Goal: Transaction & Acquisition: Obtain resource

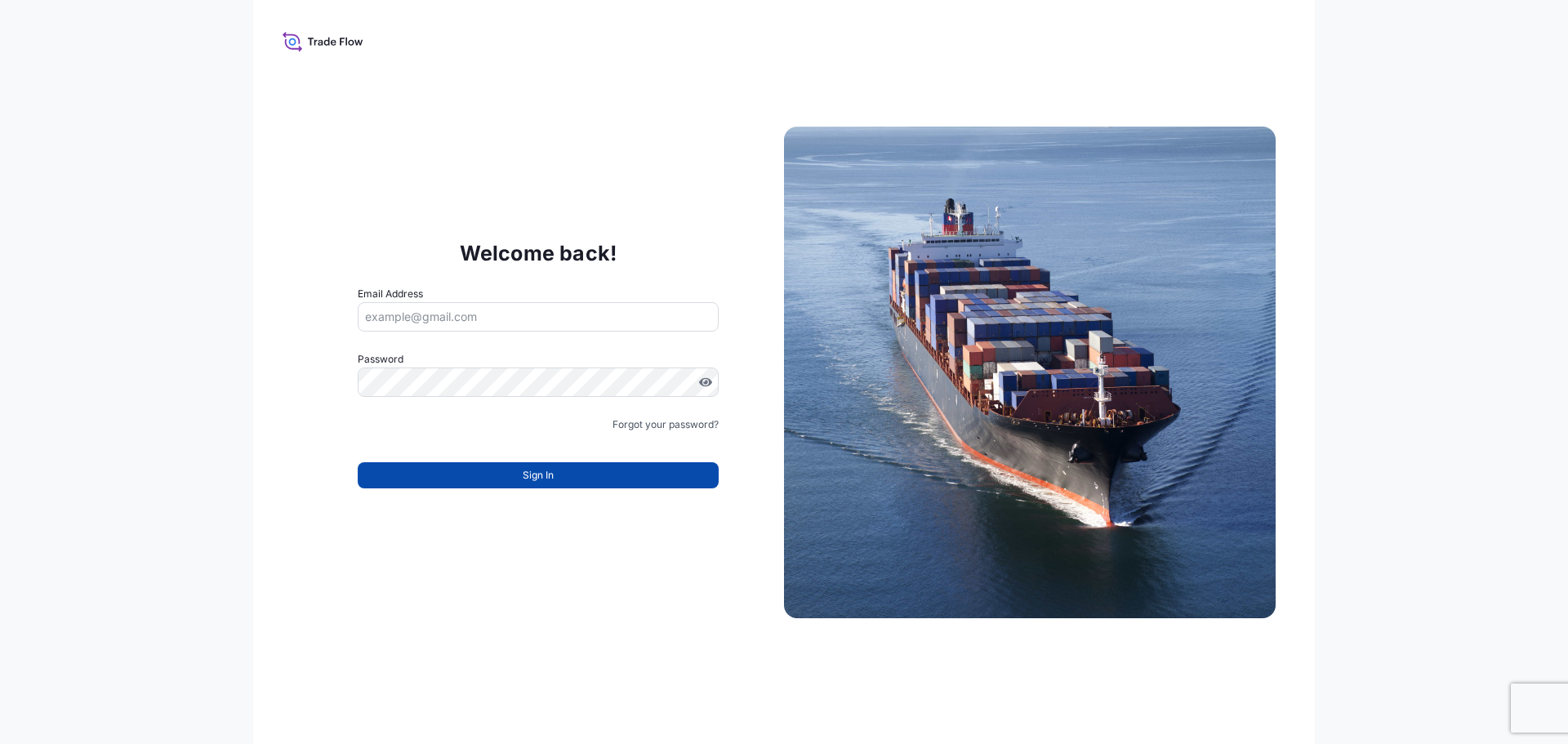
type input "[EMAIL_ADDRESS][DOMAIN_NAME]"
click at [631, 471] on button "Sign In" at bounding box center [538, 474] width 361 height 26
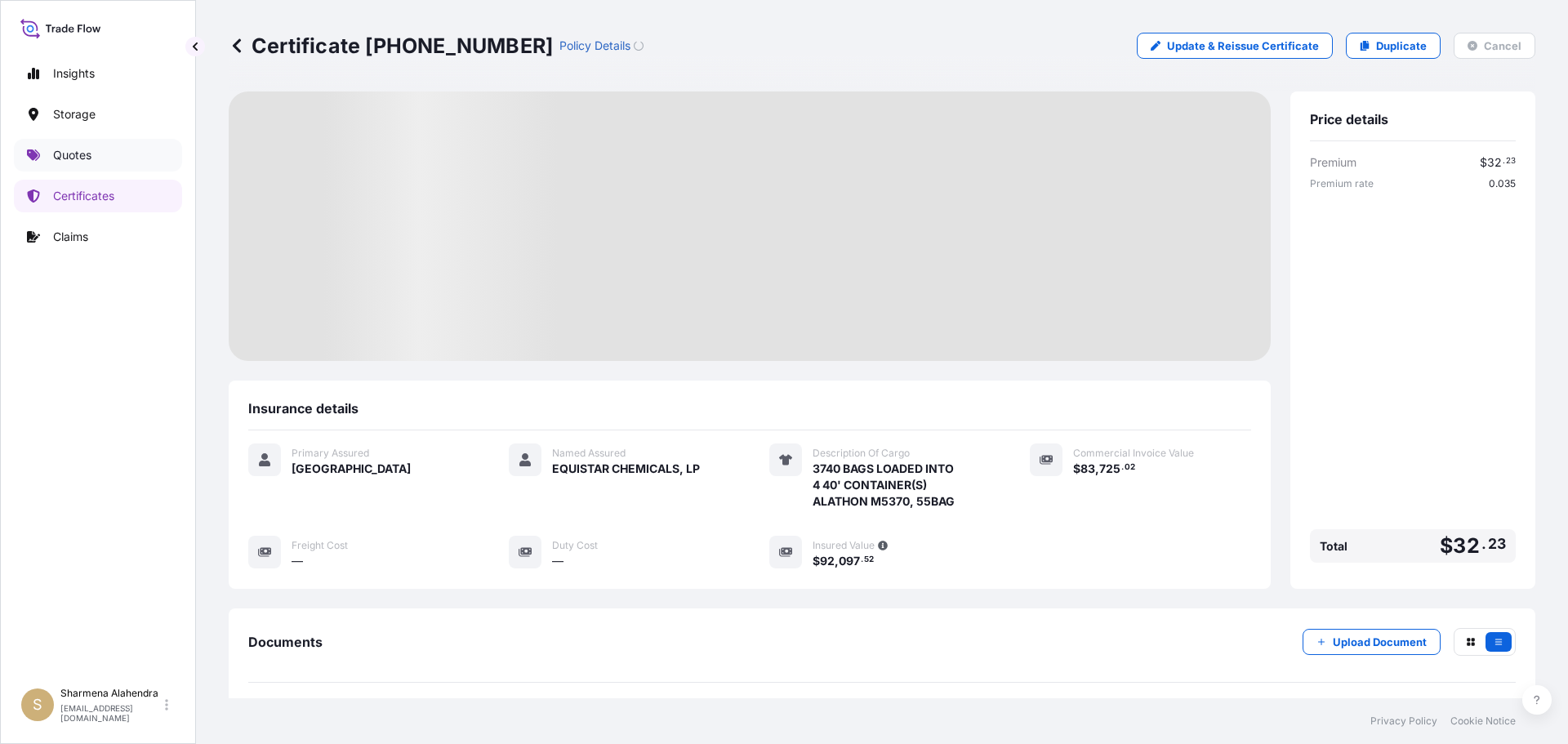
click at [77, 165] on link "Quotes" at bounding box center [98, 154] width 168 height 33
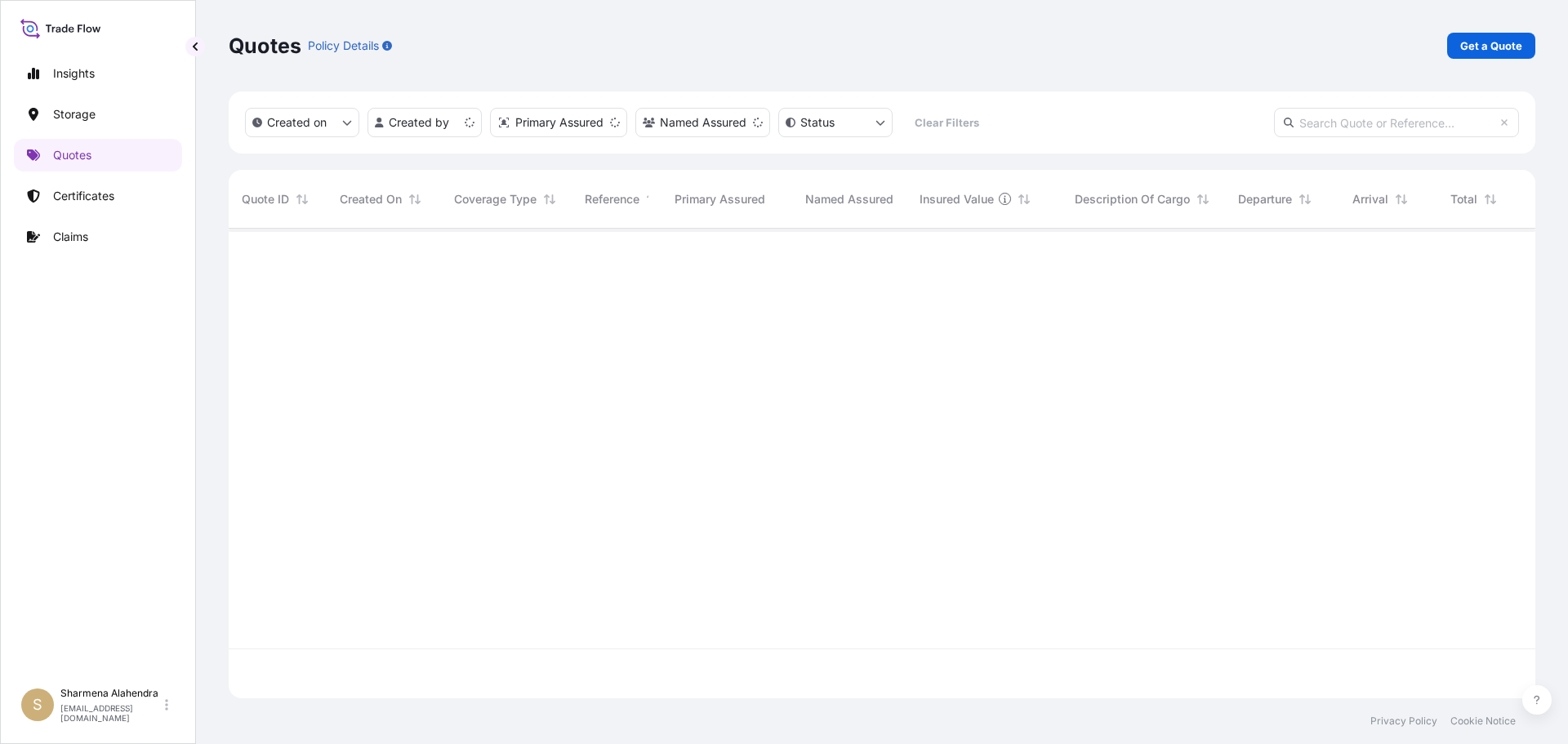
scroll to position [466, 1295]
click at [1454, 53] on link "Get a Quote" at bounding box center [1492, 45] width 89 height 26
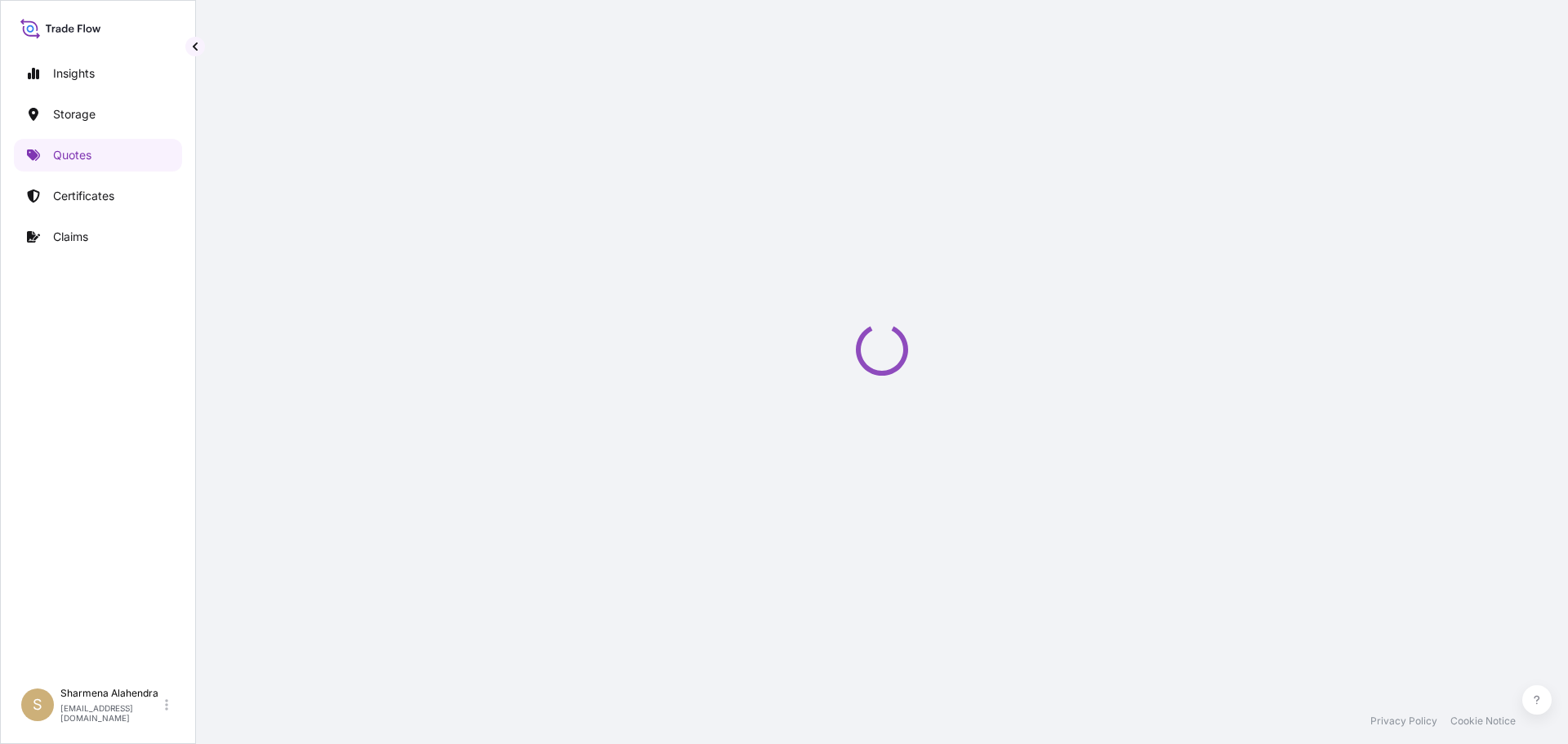
select select "Water"
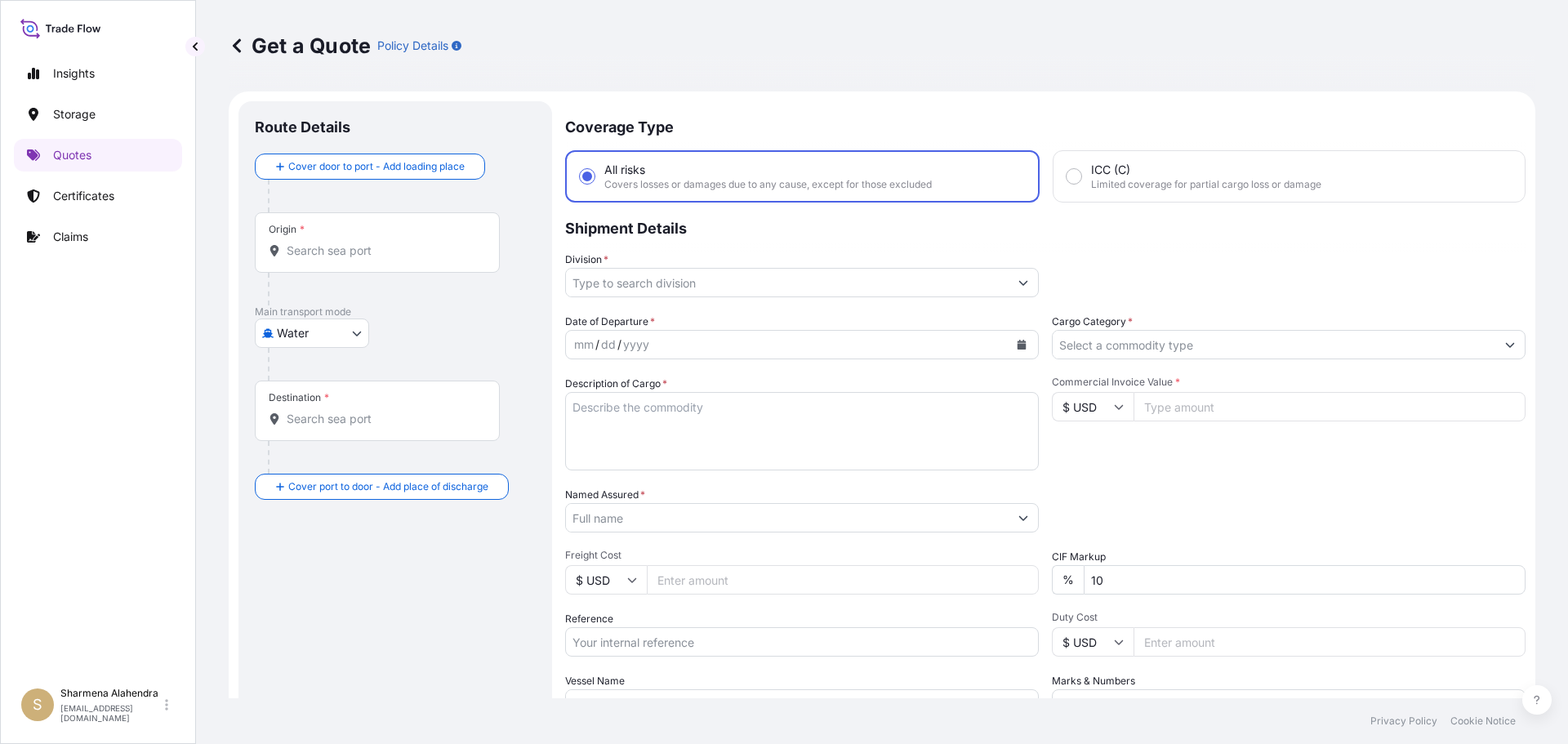
scroll to position [26, 0]
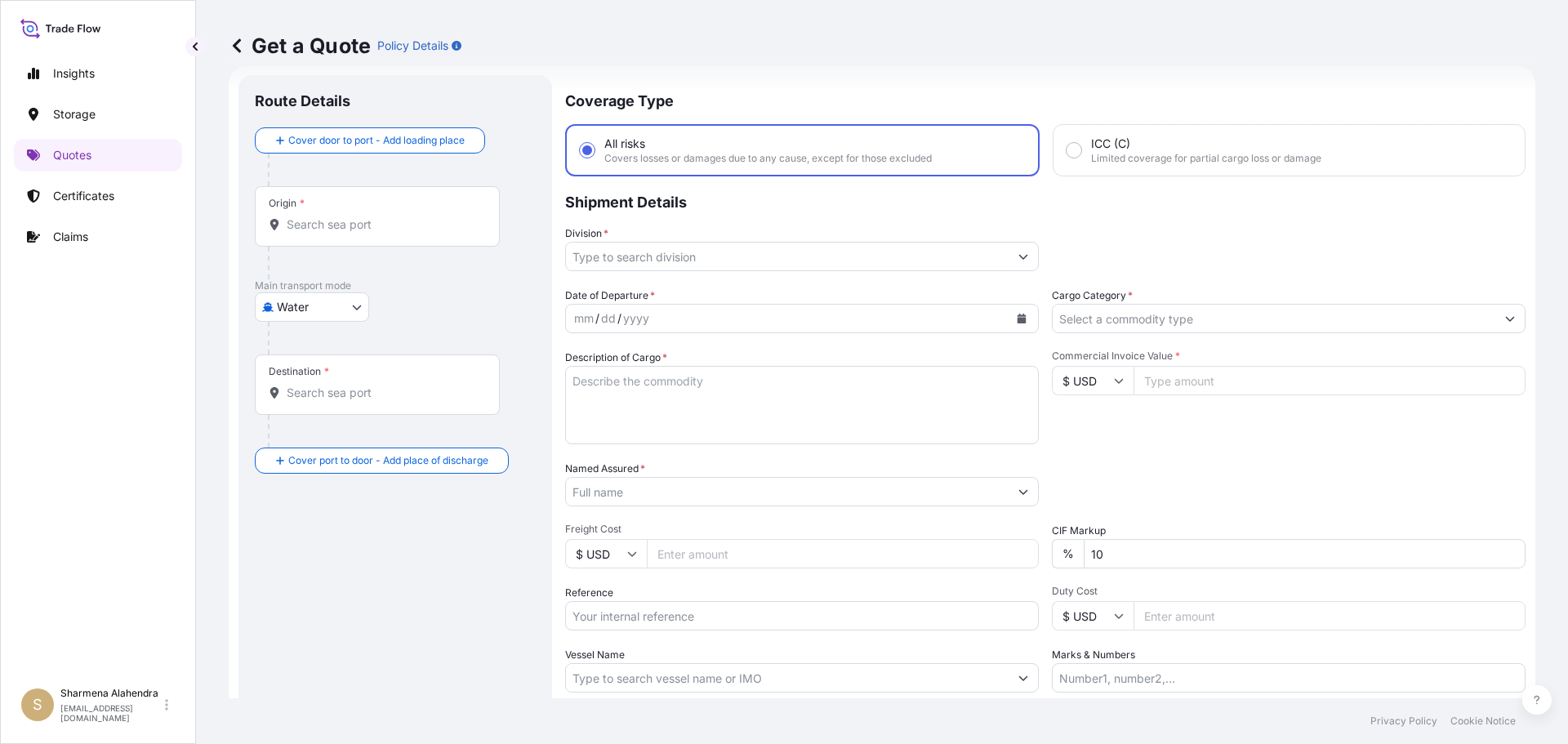
click at [934, 53] on div "Get a Quote Policy Details" at bounding box center [882, 45] width 1307 height 26
click at [316, 237] on div "Origin *" at bounding box center [377, 216] width 245 height 60
click at [316, 233] on input "Origin *" at bounding box center [383, 225] width 193 height 17
paste input "[GEOGRAPHIC_DATA], [GEOGRAPHIC_DATA]"
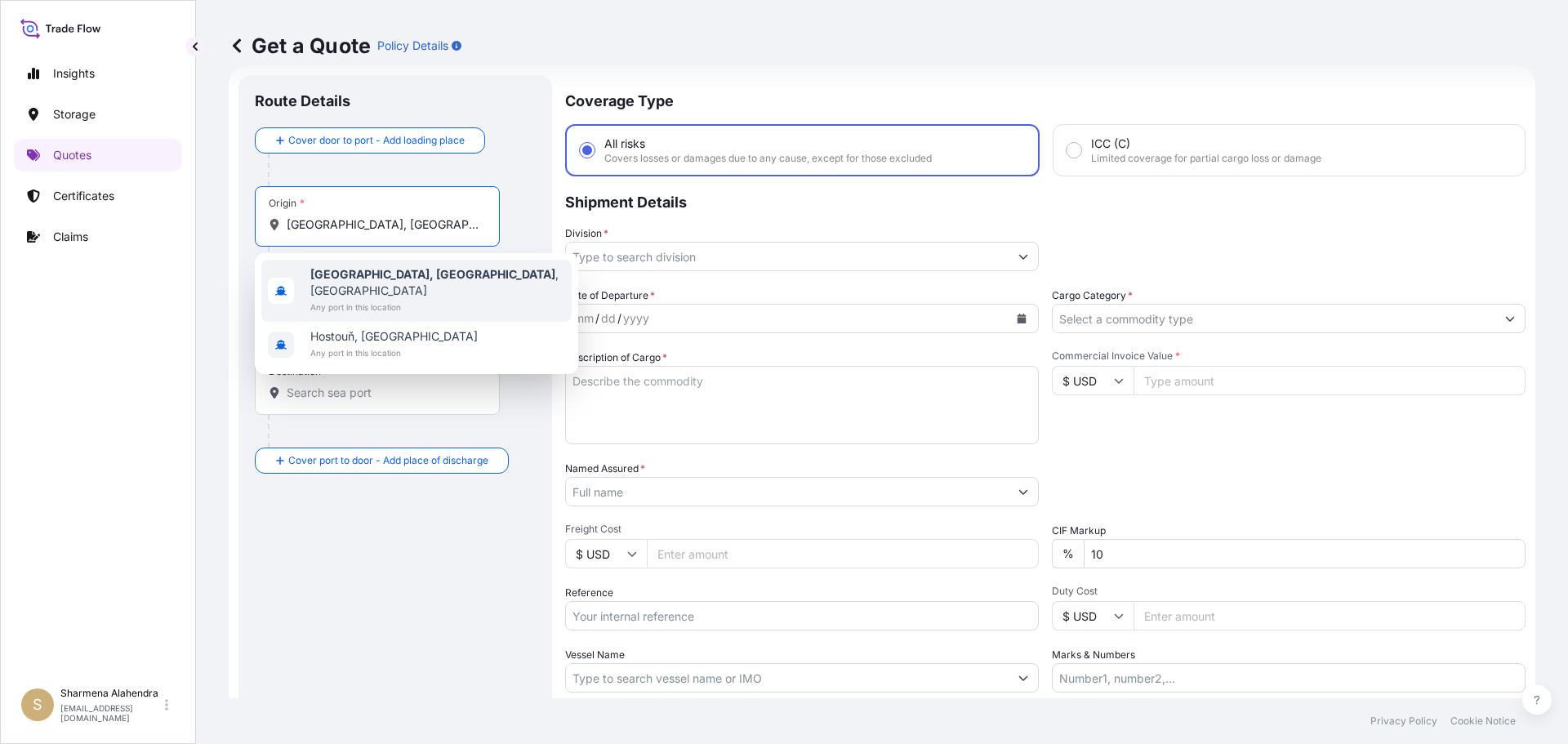
click at [341, 277] on b "[GEOGRAPHIC_DATA], [GEOGRAPHIC_DATA]" at bounding box center [433, 274] width 245 height 14
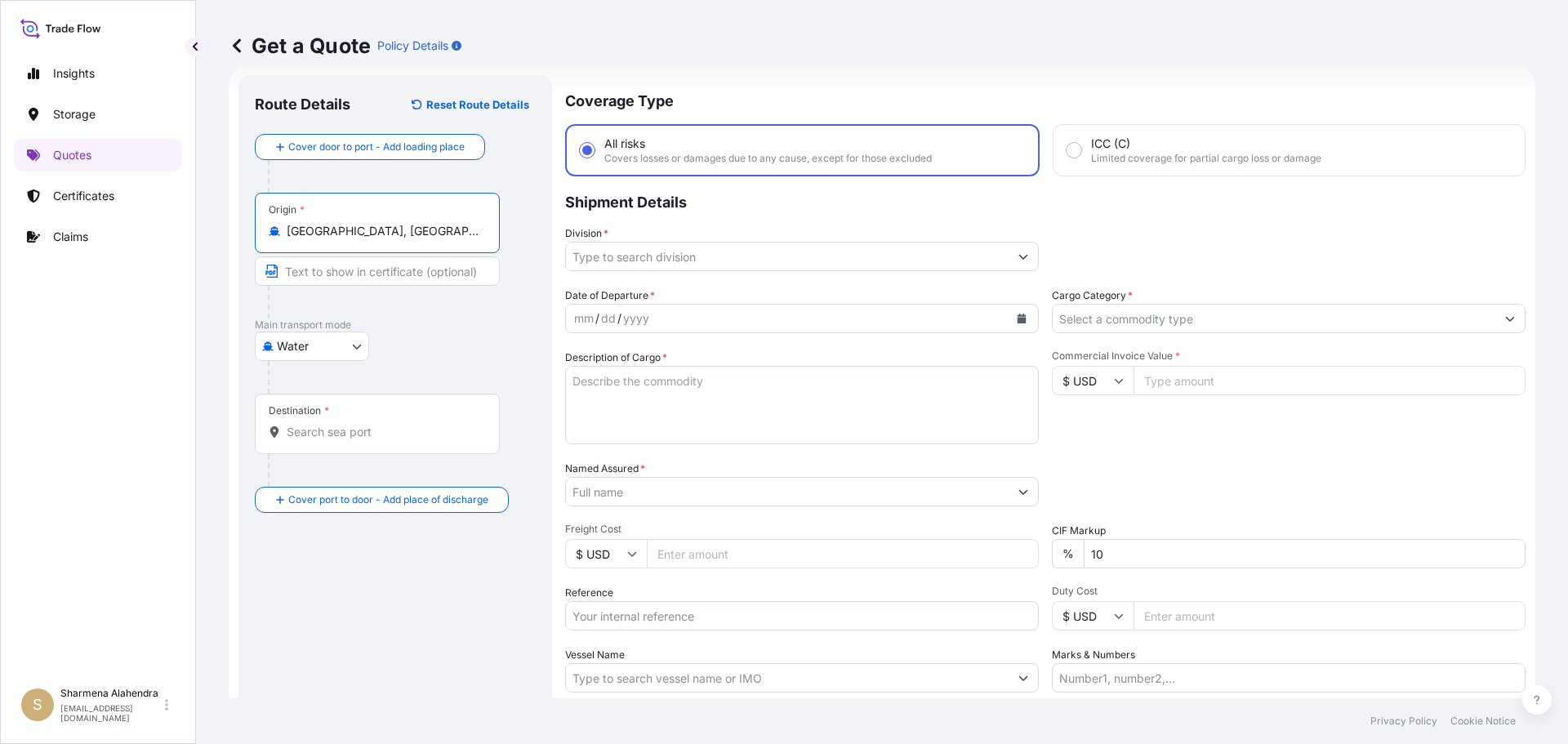
type input "[GEOGRAPHIC_DATA], [GEOGRAPHIC_DATA], [GEOGRAPHIC_DATA]"
click at [767, 104] on p "Coverage Type" at bounding box center [1046, 99] width 961 height 49
click at [332, 424] on input "Destination *" at bounding box center [383, 432] width 193 height 17
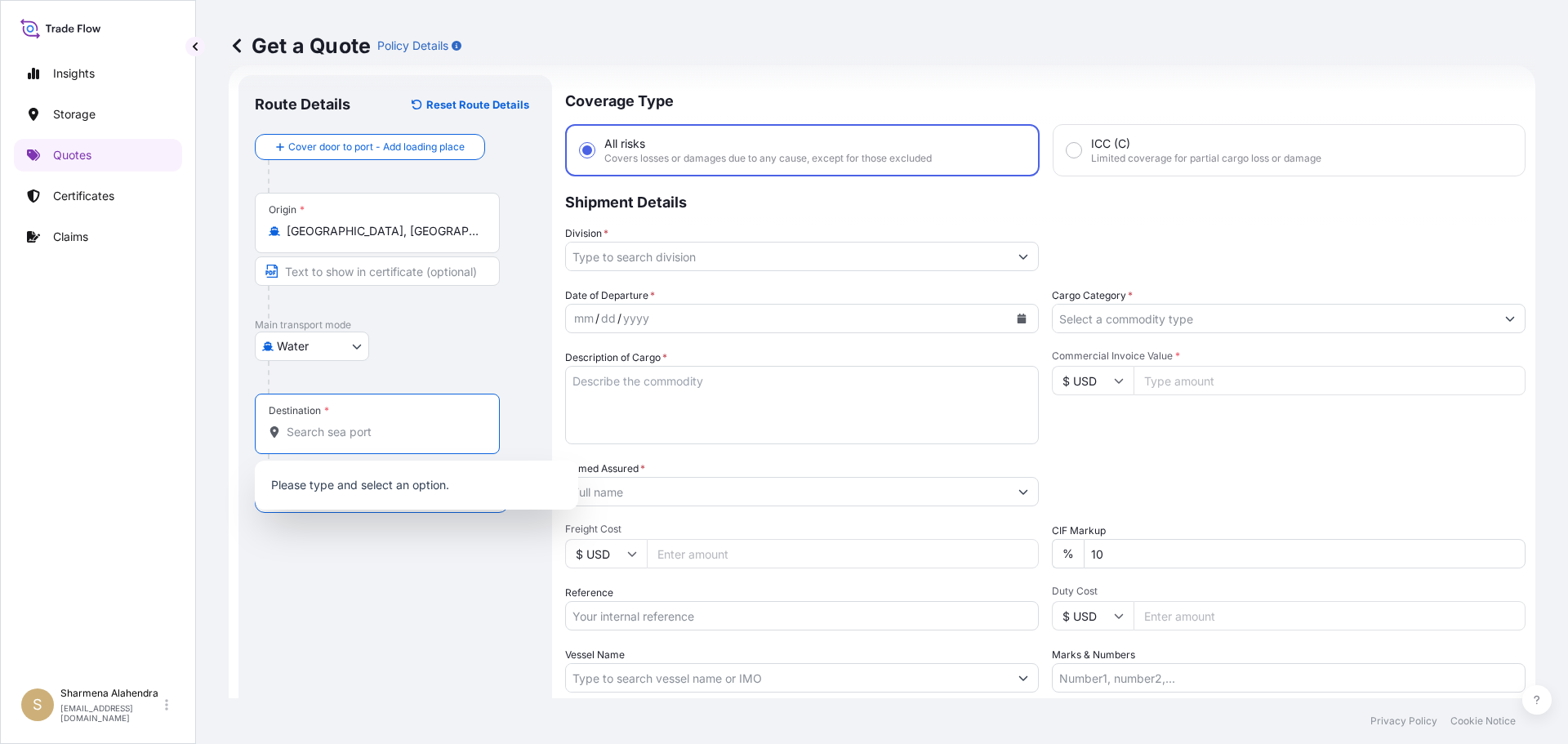
paste input "[GEOGRAPHIC_DATA], [GEOGRAPHIC_DATA]"
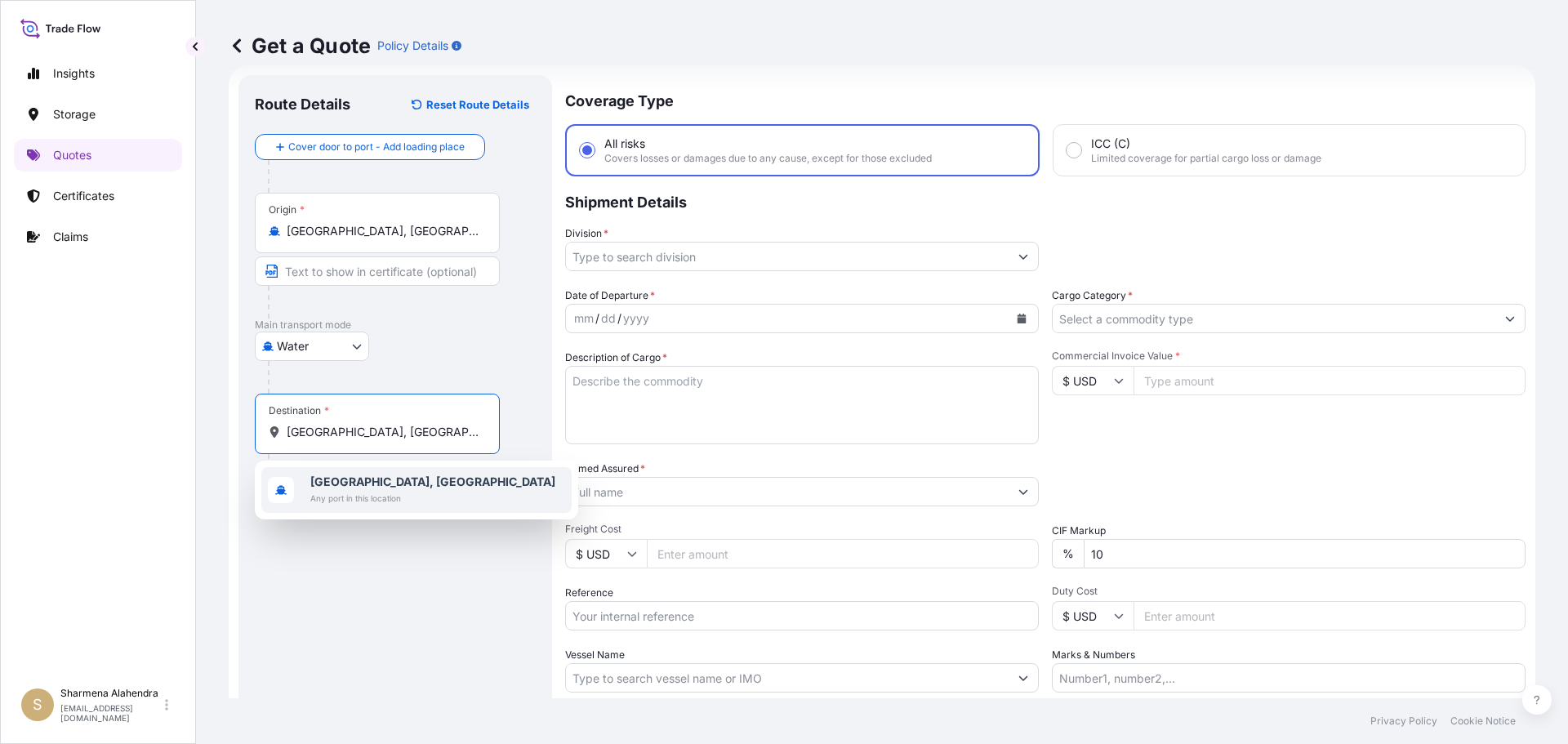
click at [382, 483] on span "[GEOGRAPHIC_DATA], [GEOGRAPHIC_DATA]" at bounding box center [433, 482] width 245 height 17
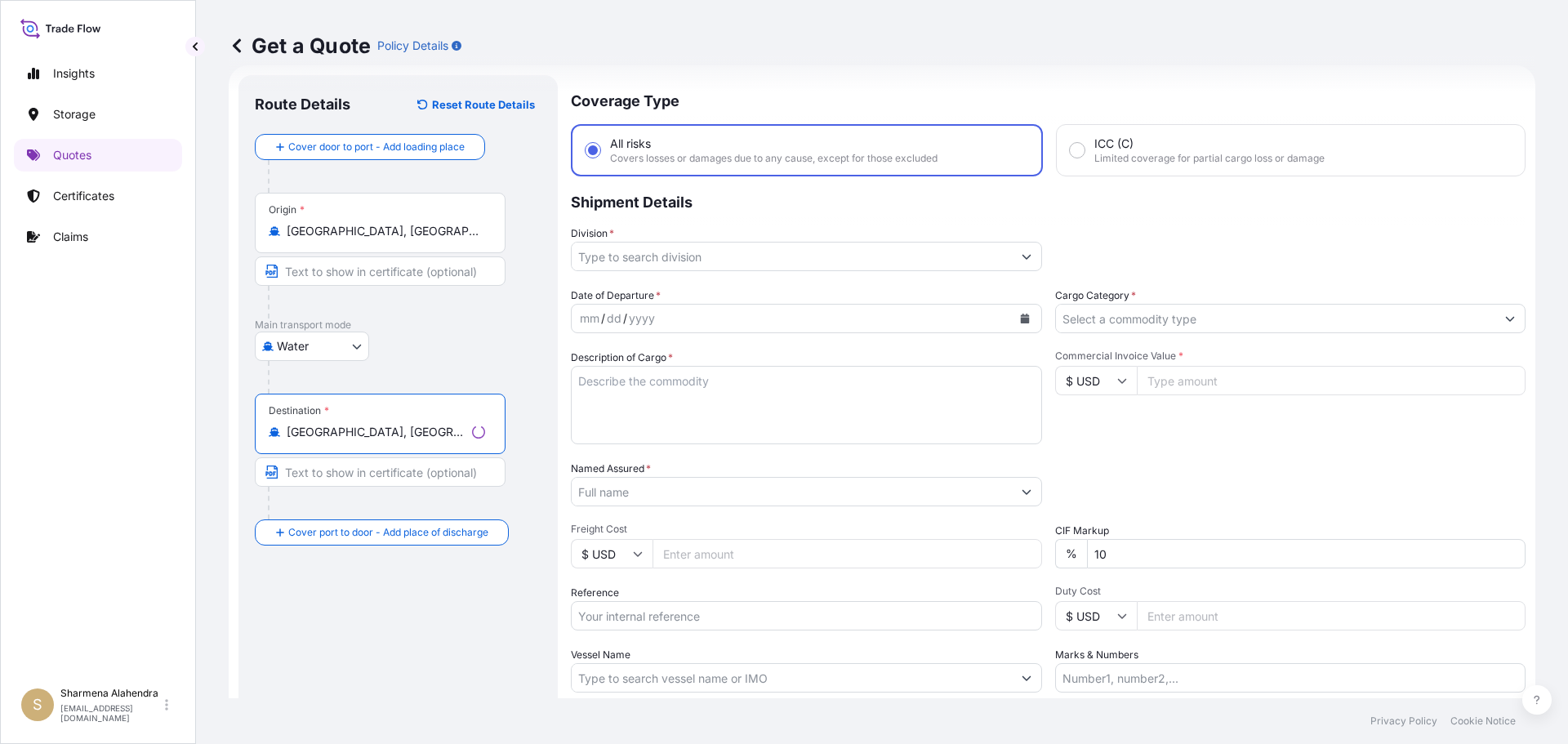
type input "[GEOGRAPHIC_DATA], [GEOGRAPHIC_DATA]"
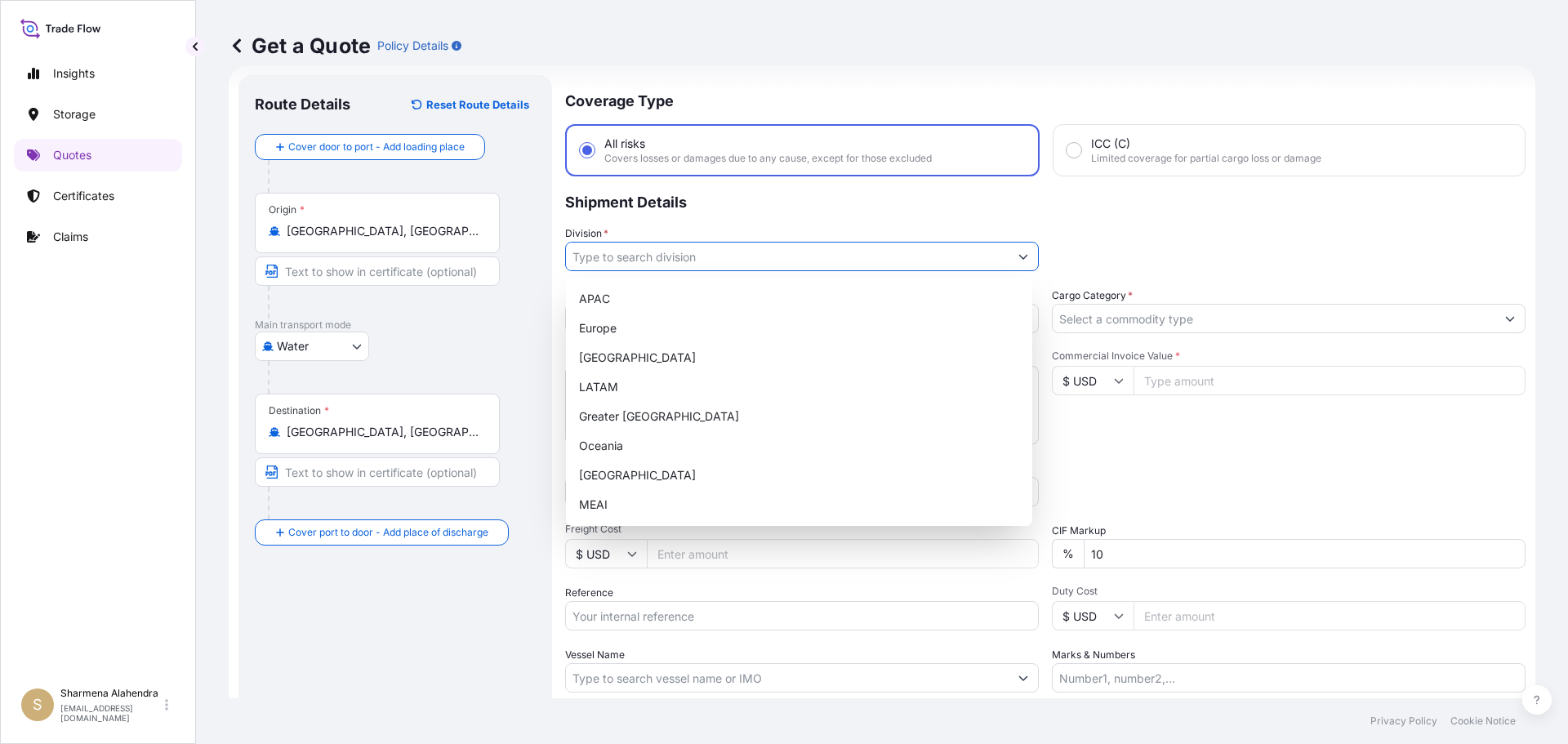
click at [957, 269] on input "Division *" at bounding box center [788, 256] width 443 height 29
click at [591, 306] on div "APAC" at bounding box center [799, 298] width 454 height 29
type input "APAC"
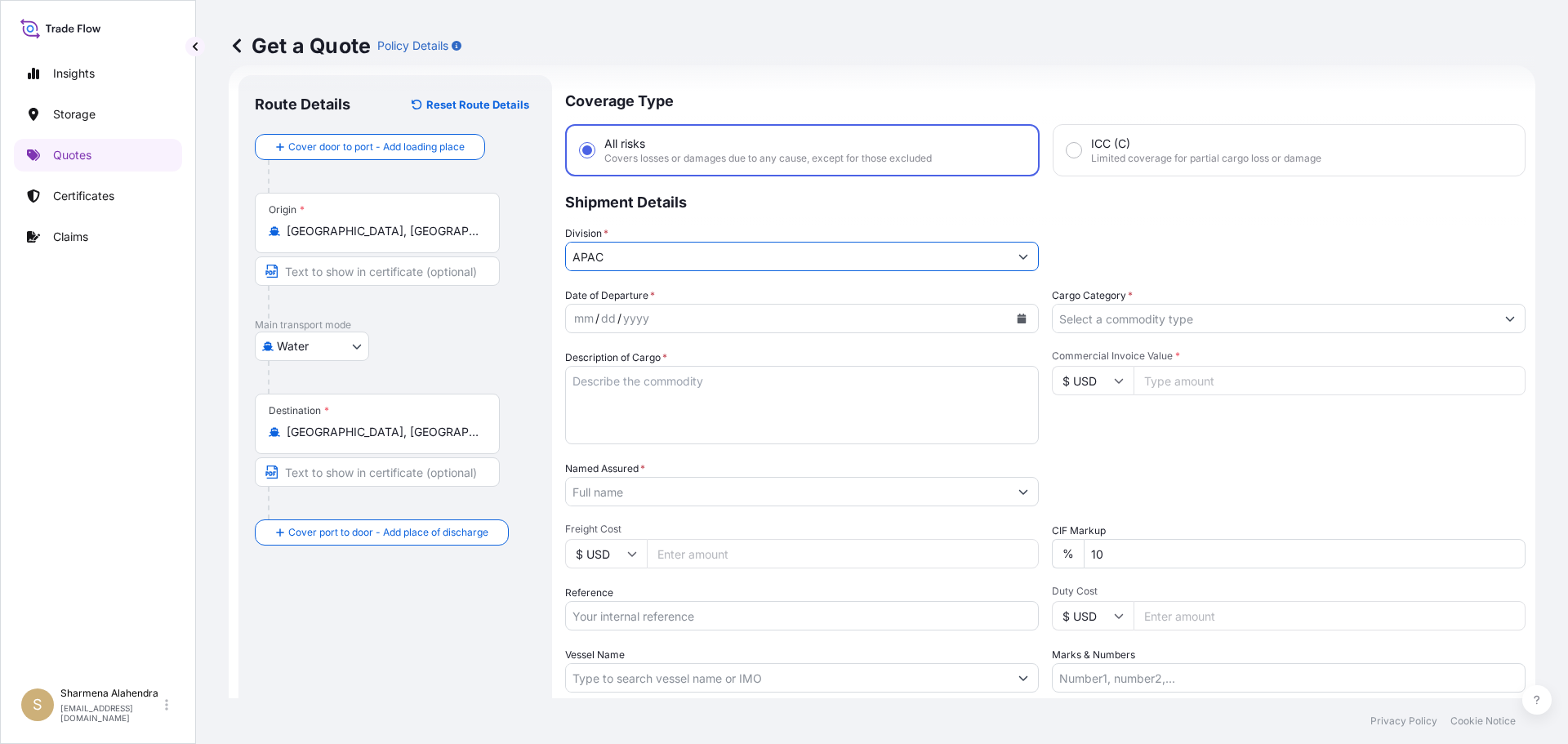
click at [1017, 319] on icon "Calendar" at bounding box center [1022, 318] width 10 height 10
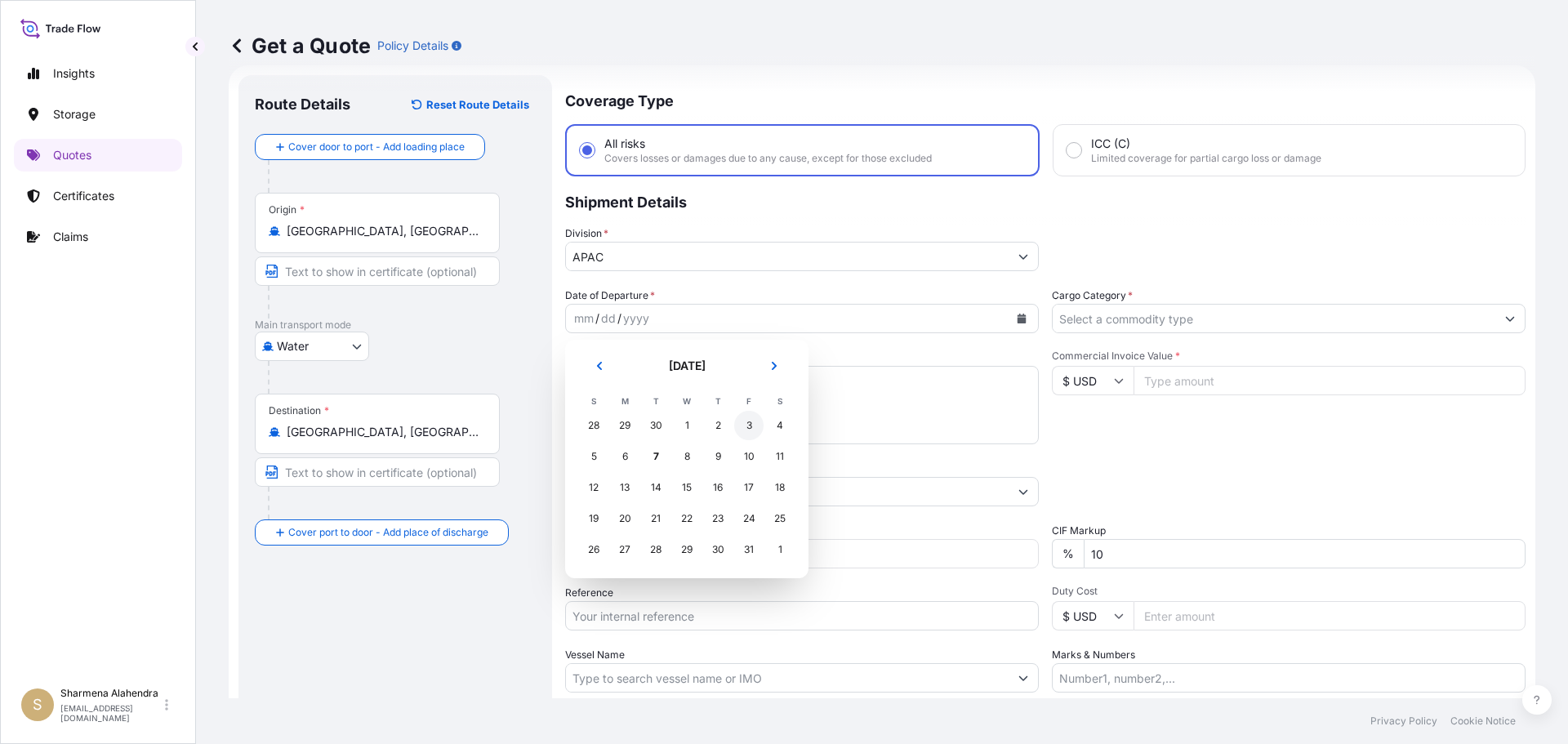
click at [753, 423] on div "3" at bounding box center [748, 425] width 29 height 29
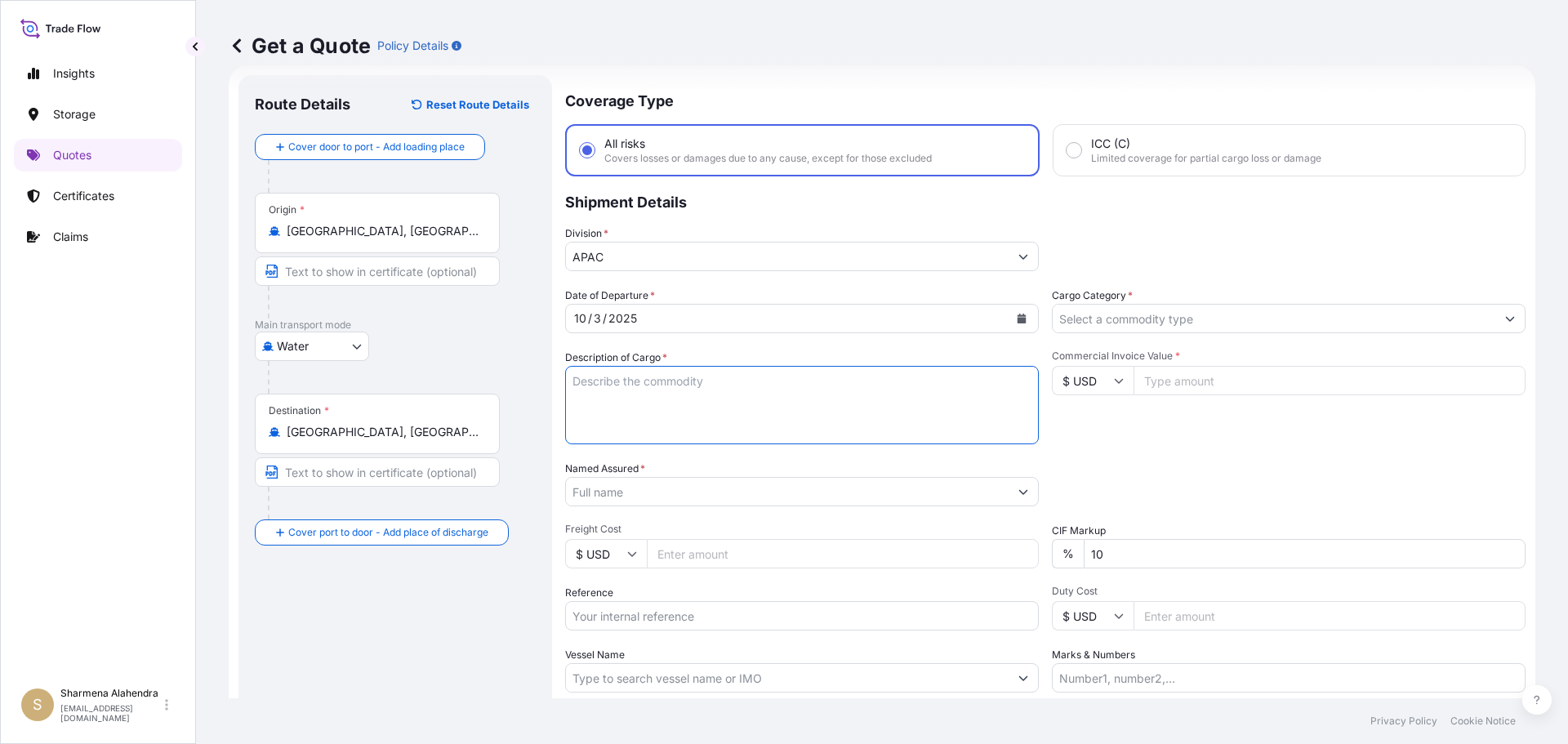
click at [753, 423] on textarea "Description of Cargo *" at bounding box center [802, 405] width 474 height 78
click at [799, 388] on textarea "Description of Cargo *" at bounding box center [802, 405] width 474 height 78
paste textarea "BAG LOADED INTO 5 20' DRY VAN PETROTHENE GA564189, SEABULK"
click at [573, 380] on textarea "BAG LOADED INTO 5 20' DRY VAN PETROTHENE GA564189, SEABULK" at bounding box center [802, 405] width 474 height 78
type textarea "5 BAG LOADED INTO 5 20' DRY VAN PETROTHENE GA564189, SEABULK"
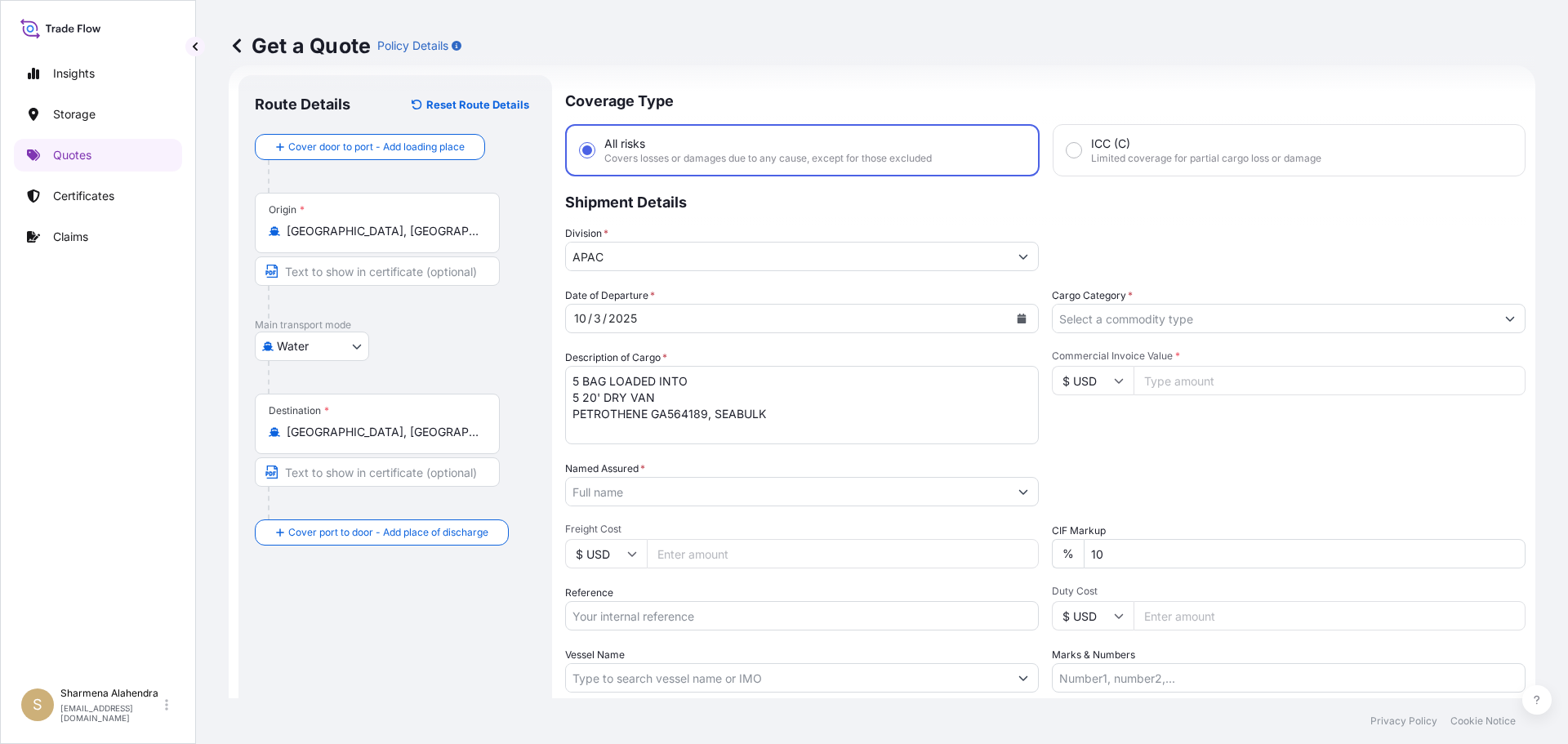
click at [860, 490] on input "Named Assured *" at bounding box center [788, 491] width 443 height 29
paste input "EQUISTAR CHEMICALS, LP"
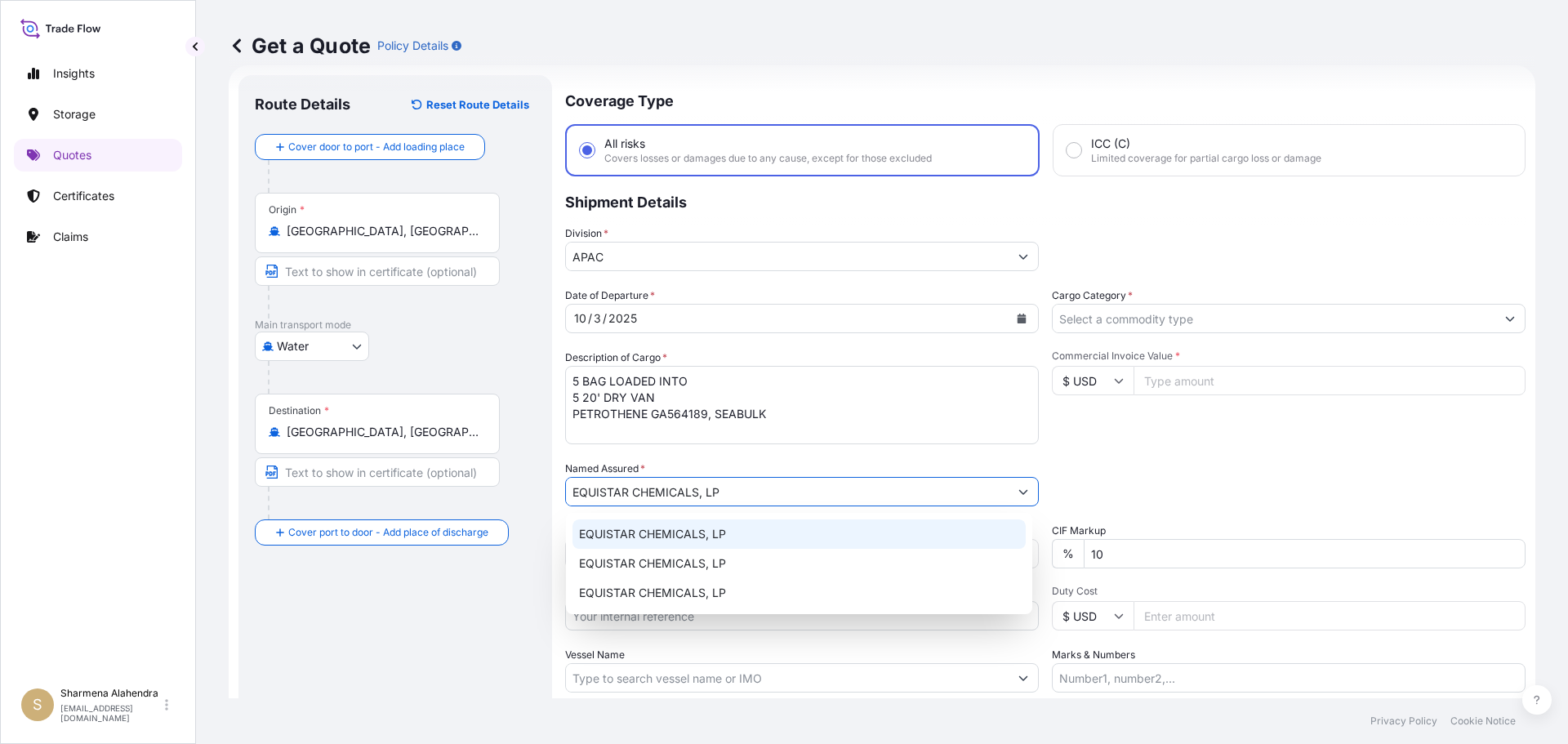
click at [697, 529] on span "EQUISTAR CHEMICALS, LP" at bounding box center [652, 534] width 147 height 17
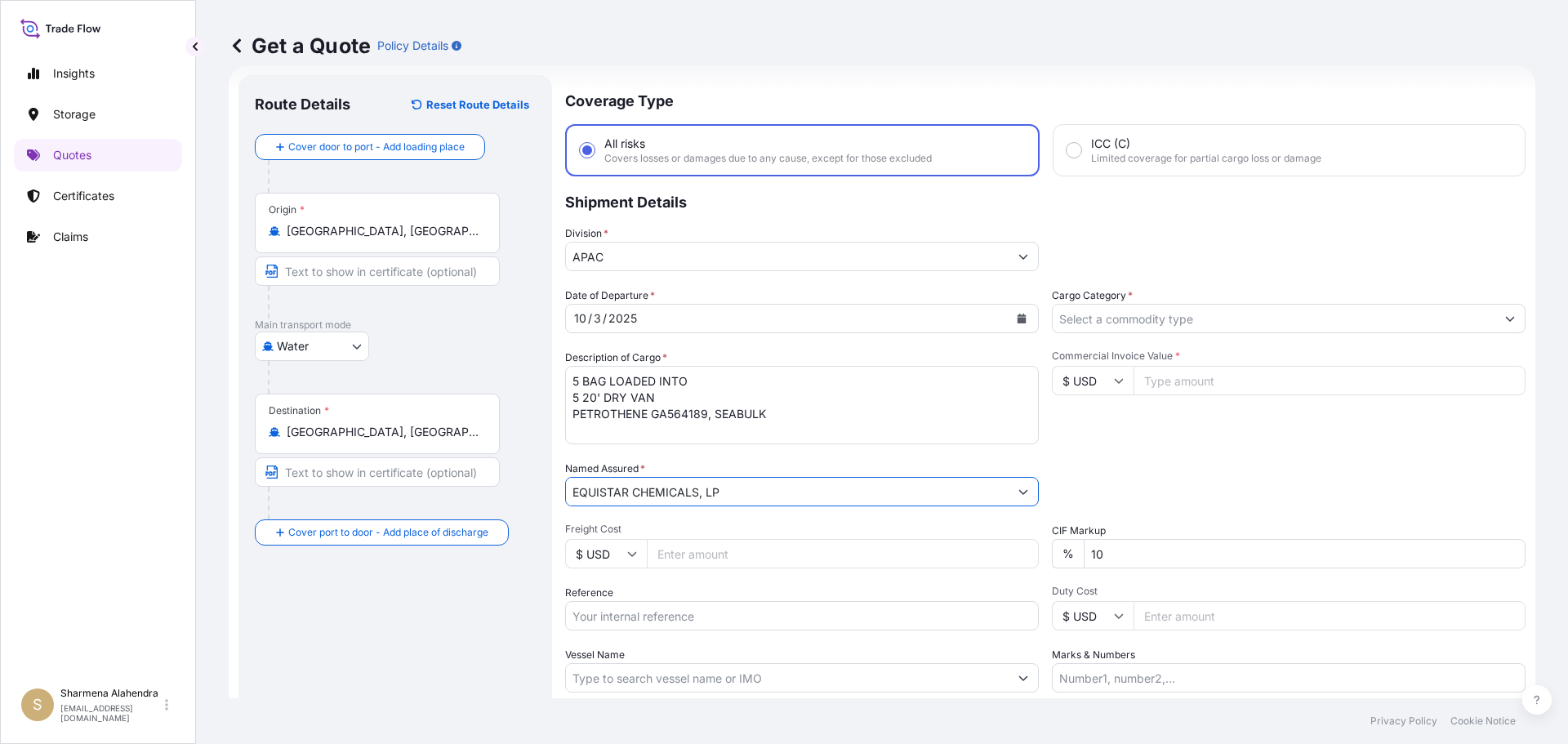
type input "EQUISTAR CHEMICALS, LP"
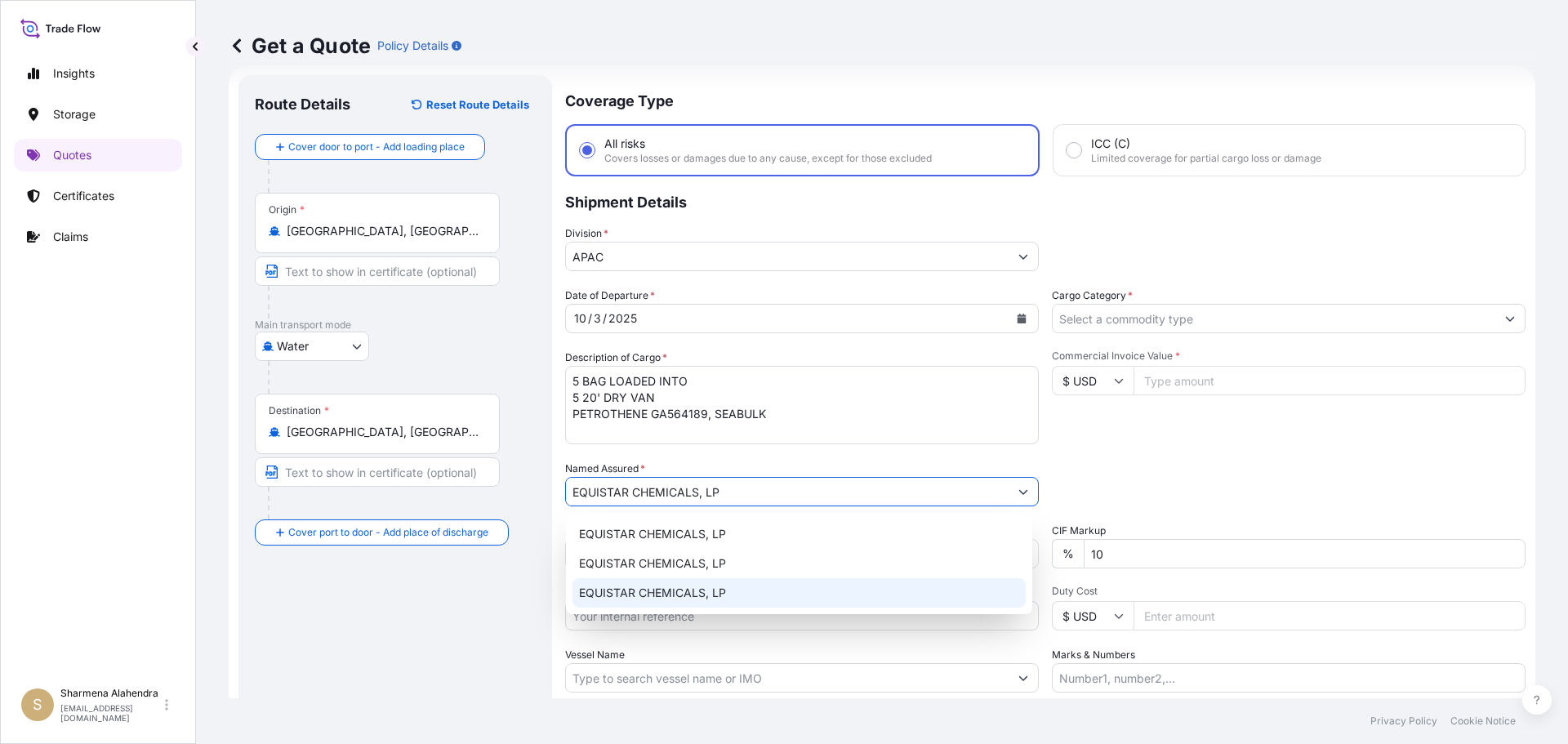
click at [692, 621] on input "Reference" at bounding box center [802, 615] width 474 height 29
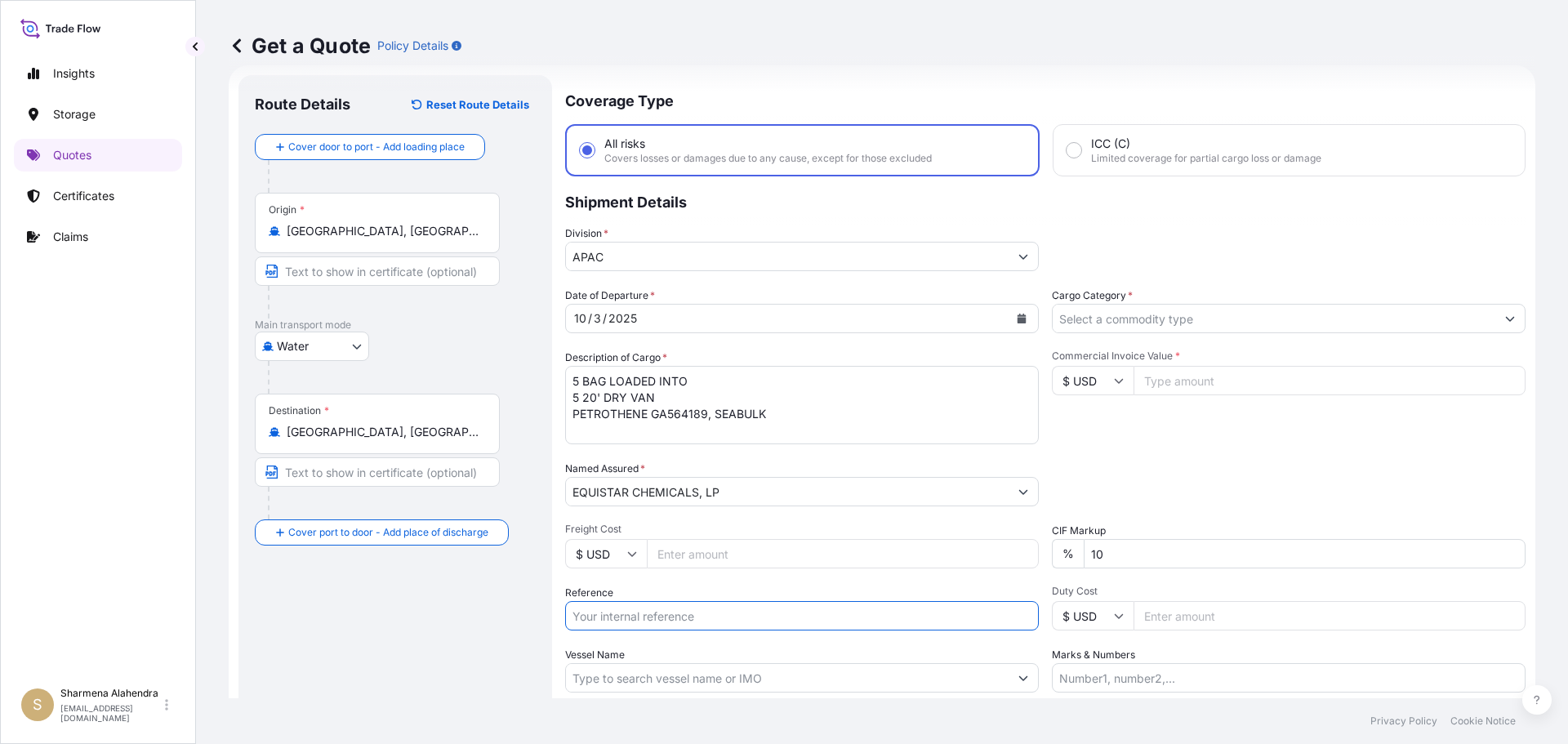
paste input "10420886563"
paste input "5013202450"
type input "10420886563/5013202450"
click at [694, 671] on input "Vessel Name" at bounding box center [788, 677] width 443 height 29
click at [833, 680] on input "Vessel Name" at bounding box center [788, 677] width 443 height 29
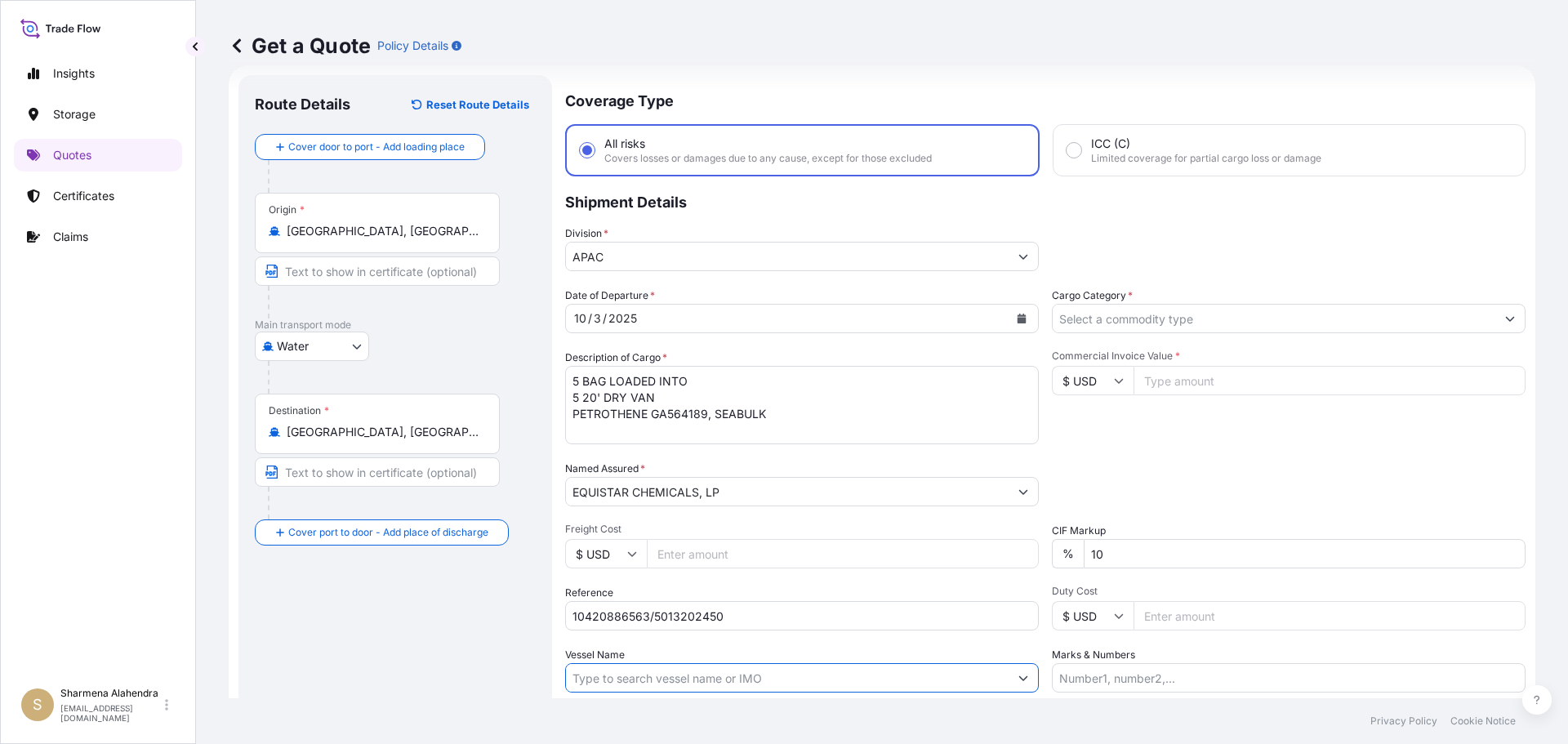
paste input "[PERSON_NAME]"
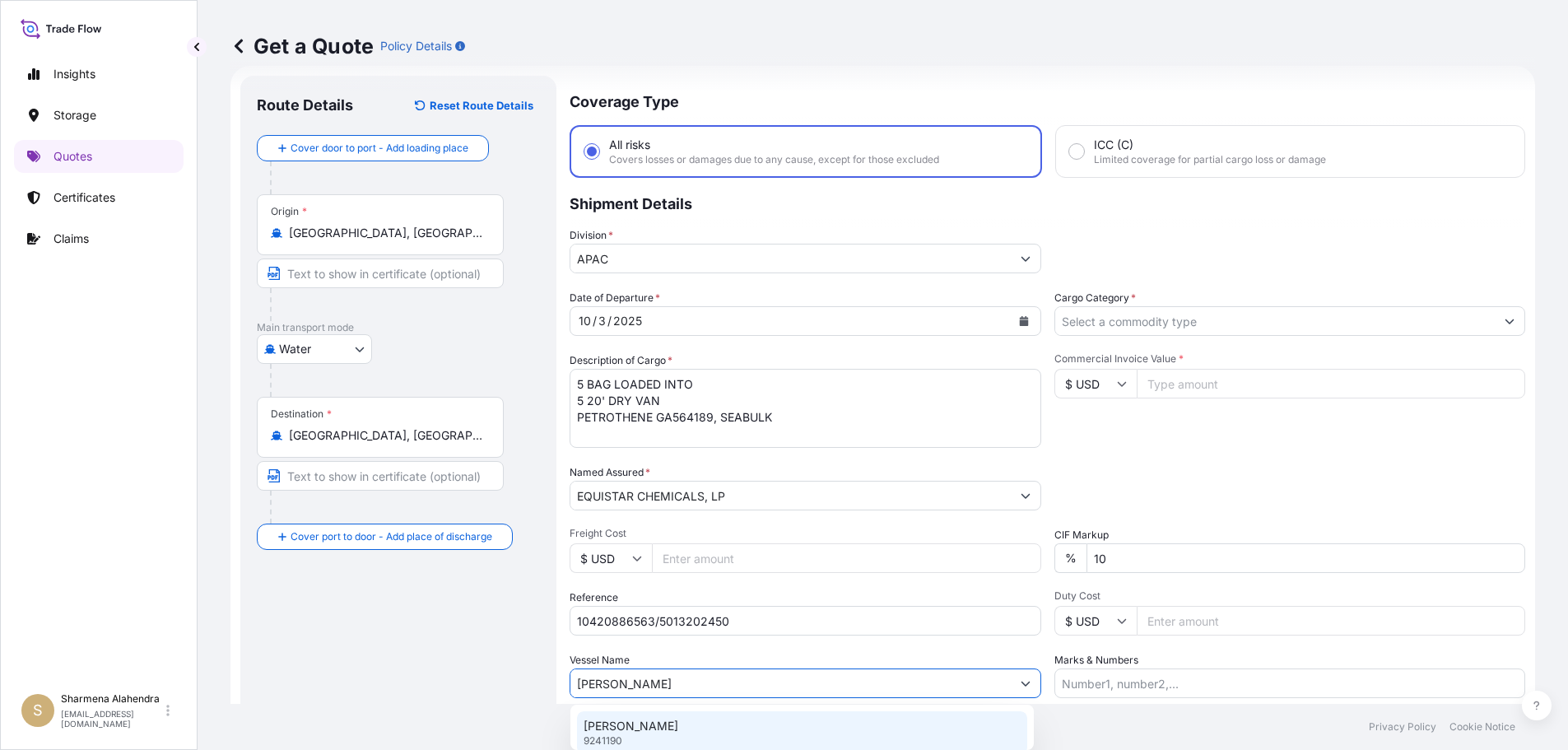
click at [702, 723] on div "[PERSON_NAME] 9241190" at bounding box center [801, 732] width 450 height 43
type input "[PERSON_NAME]"
click at [1136, 327] on input "Cargo Category *" at bounding box center [1284, 321] width 446 height 29
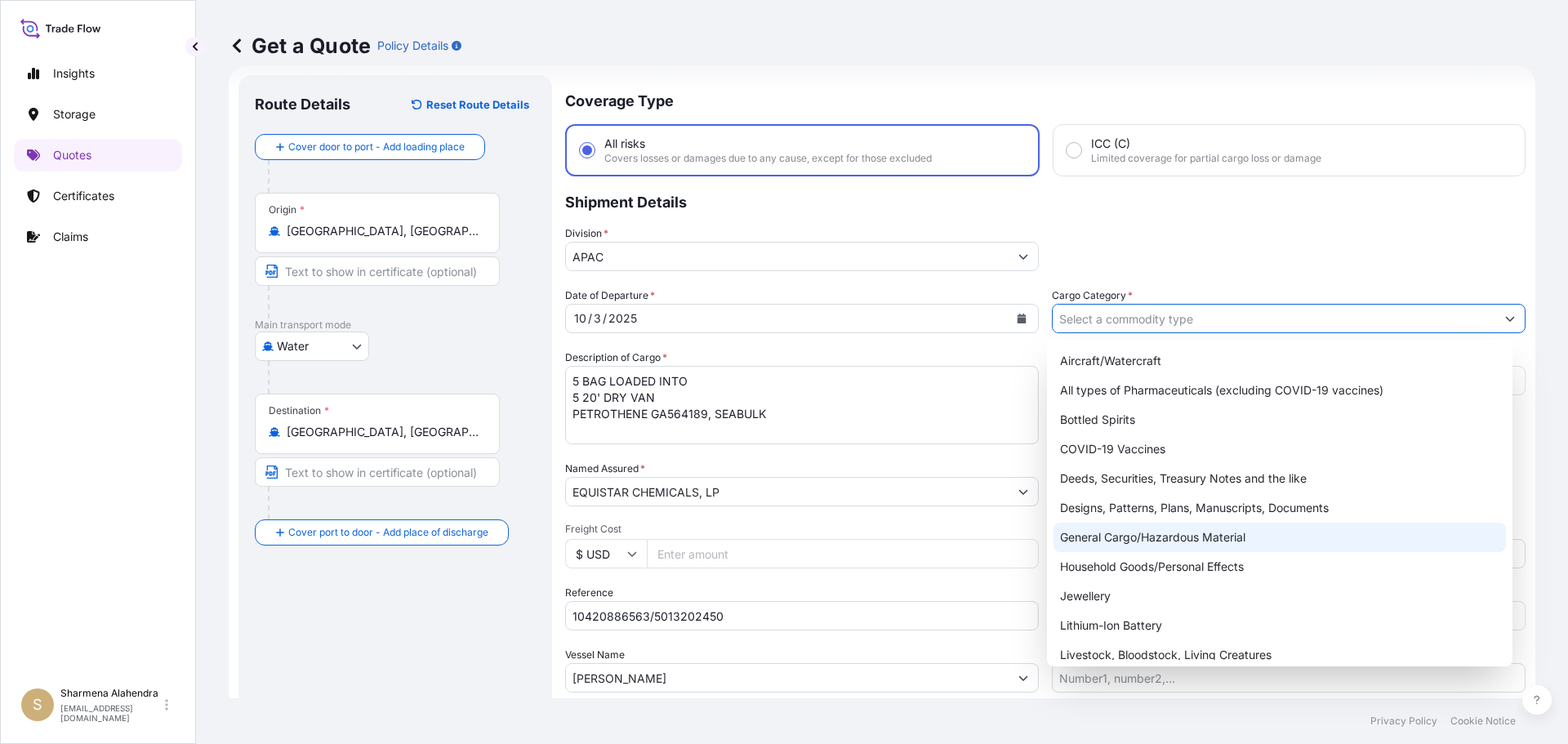
click at [1109, 542] on div "General Cargo/Hazardous Material" at bounding box center [1280, 537] width 454 height 29
type input "General Cargo/Hazardous Material"
click at [1109, 544] on div "General Cargo/Hazardous Material" at bounding box center [1280, 537] width 454 height 29
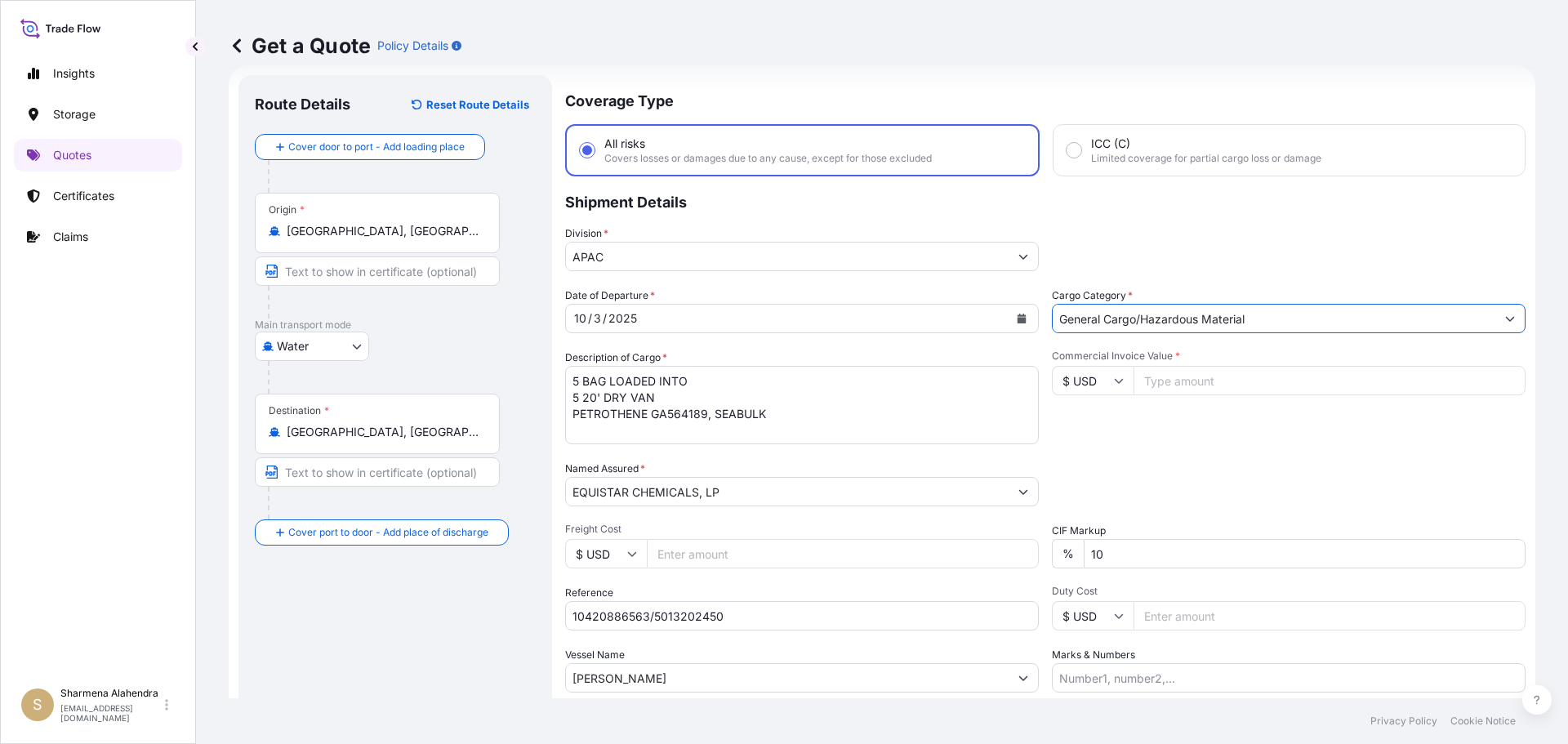
click at [1157, 390] on input "Commercial Invoice Value *" at bounding box center [1329, 380] width 392 height 29
paste input "76569.3"
type input "76569.30"
click at [1179, 447] on div "Date of Departure * [DATE] Cargo Category * General Cargo/Hazardous Material De…" at bounding box center [1046, 489] width 961 height 405
click at [1183, 473] on div "Packing Category Type to search a container mode Please select a primary mode o…" at bounding box center [1288, 483] width 474 height 46
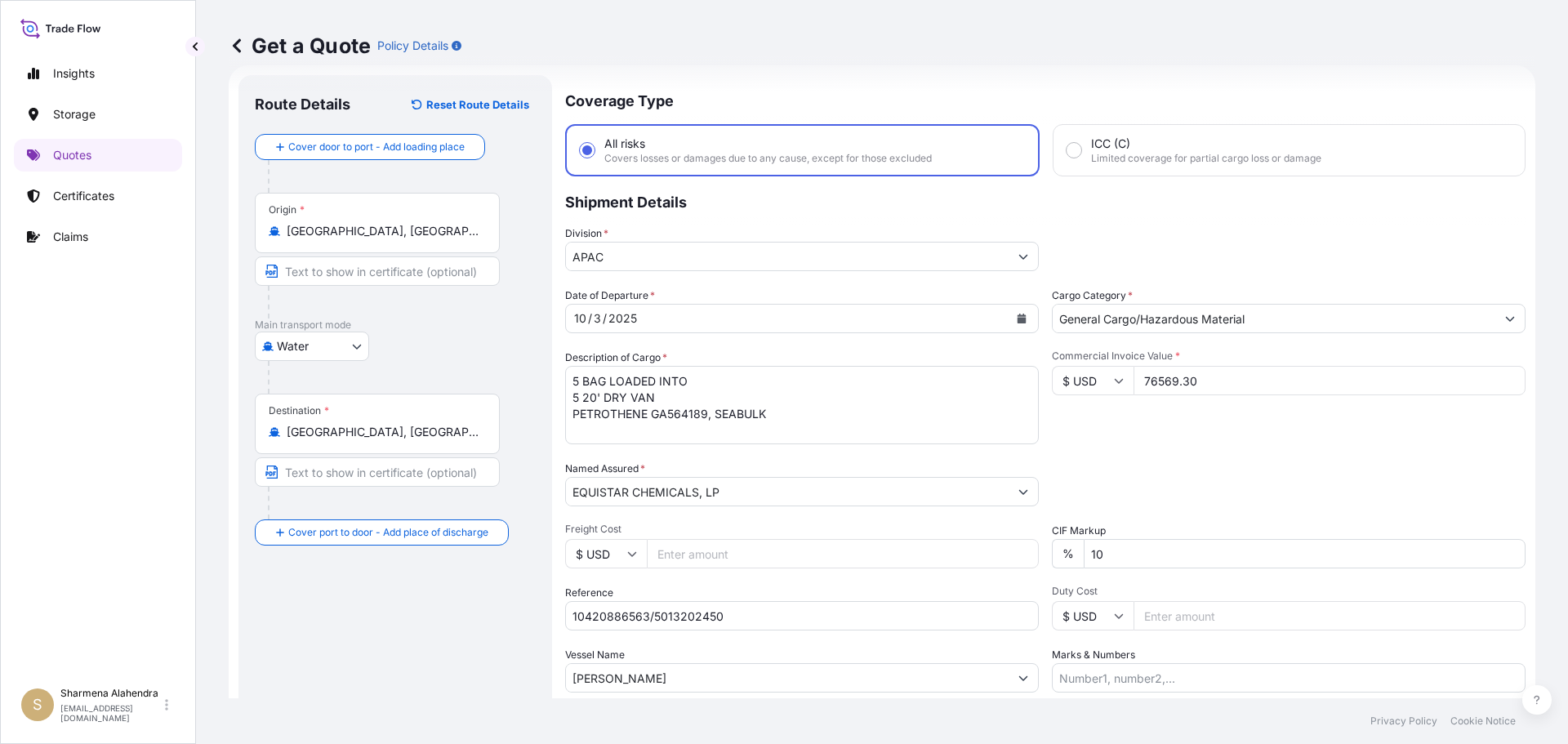
scroll to position [152, 0]
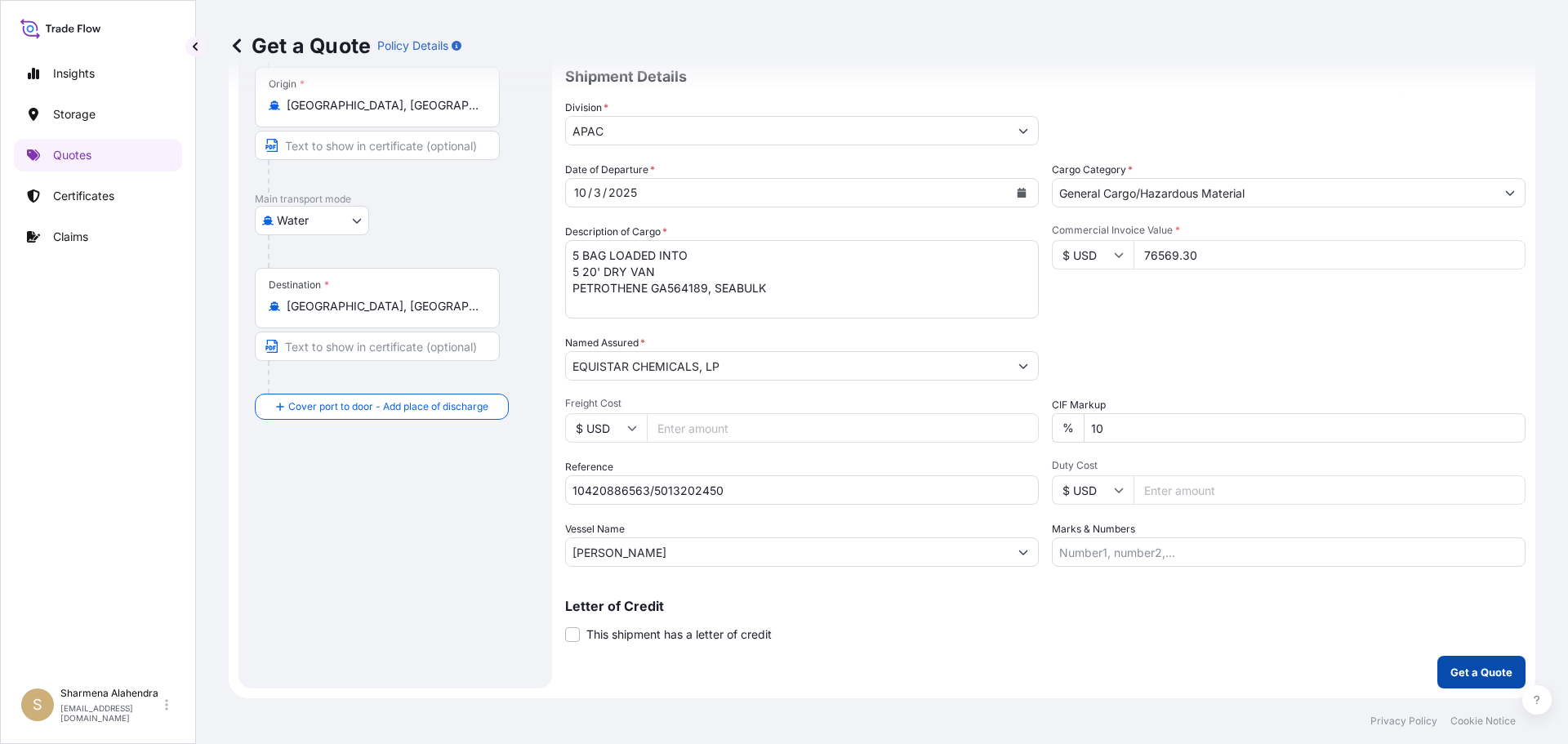
click at [1475, 676] on p "Get a Quote" at bounding box center [1481, 672] width 62 height 17
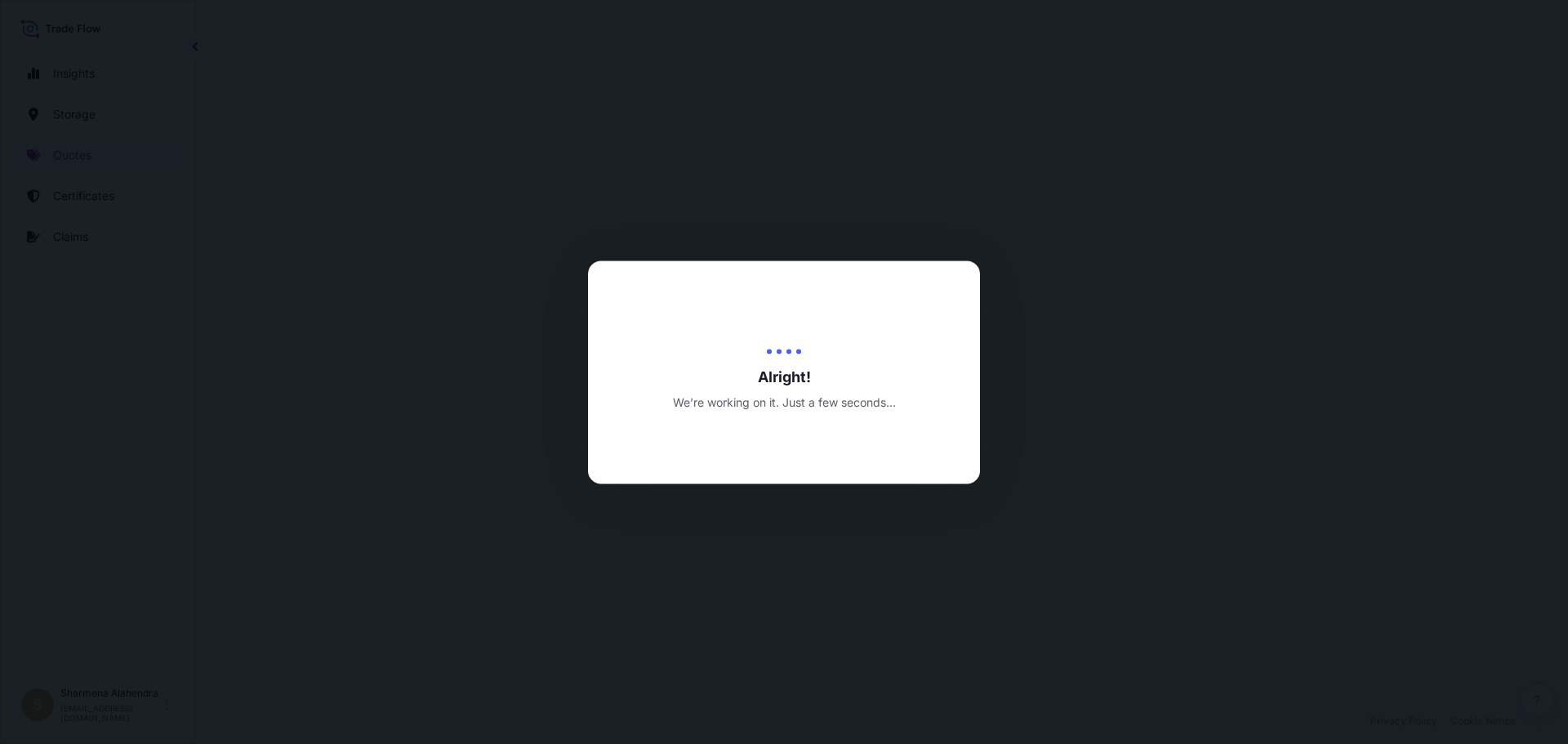
select select "Water"
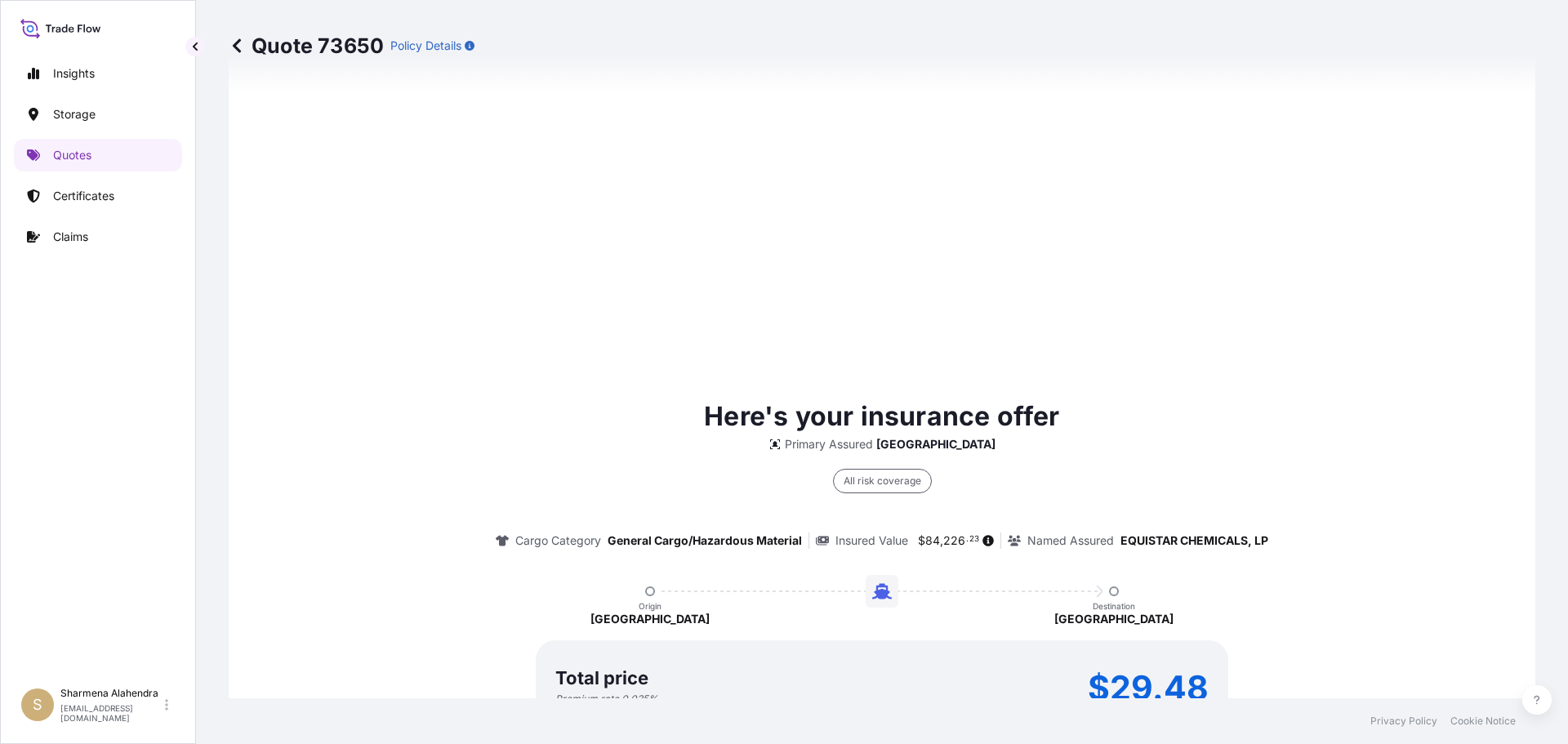
scroll to position [2334, 0]
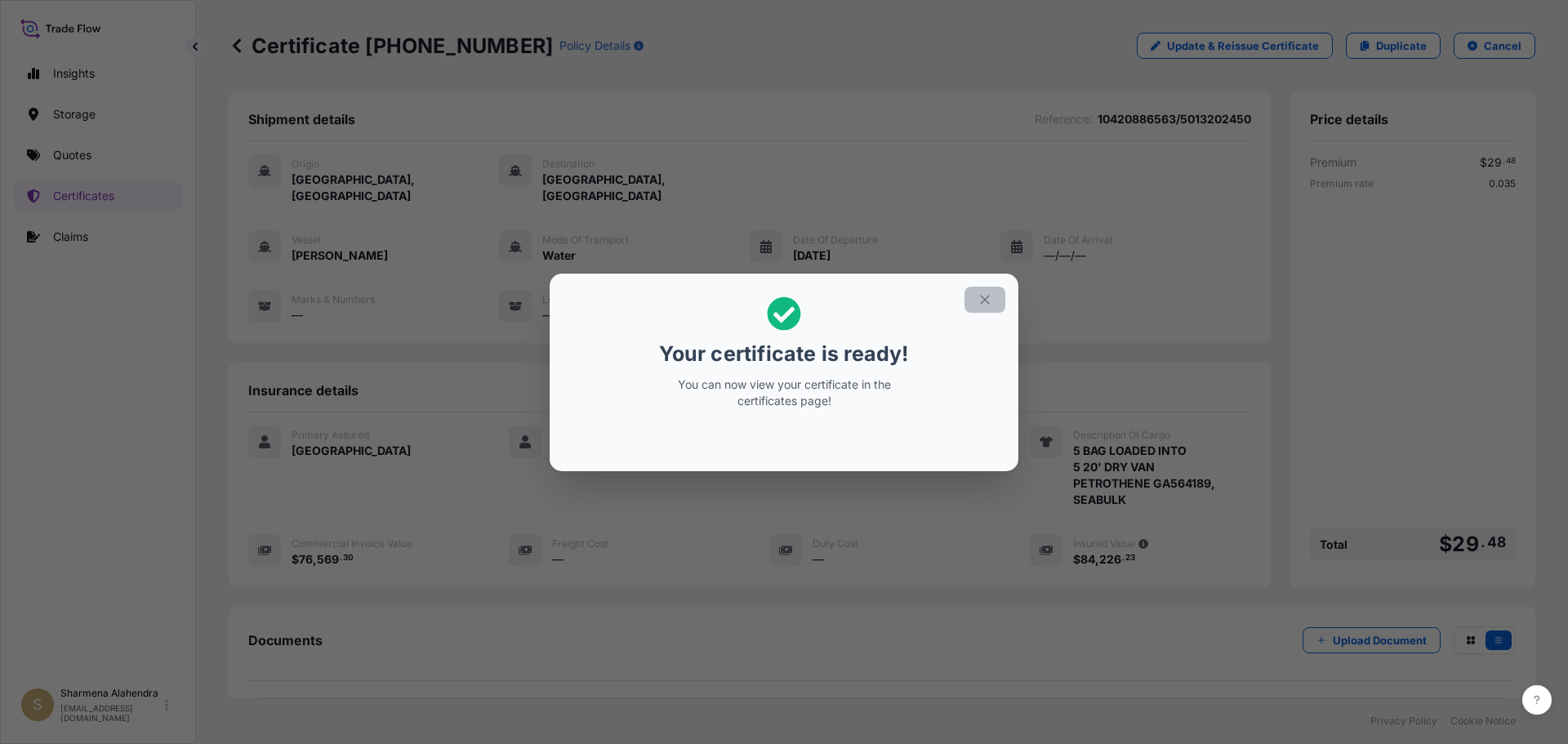
click at [983, 301] on icon "button" at bounding box center [984, 299] width 9 height 9
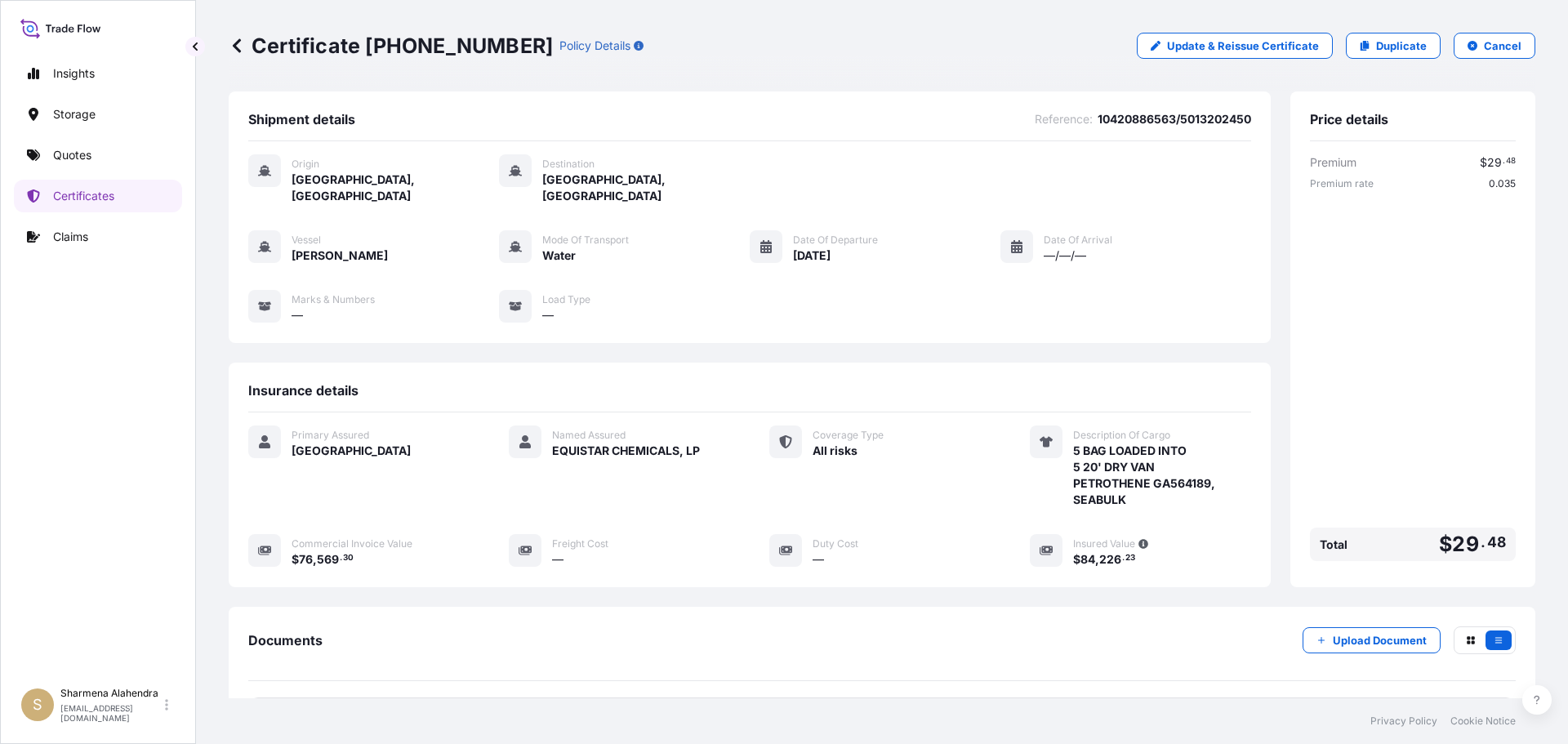
scroll to position [147, 0]
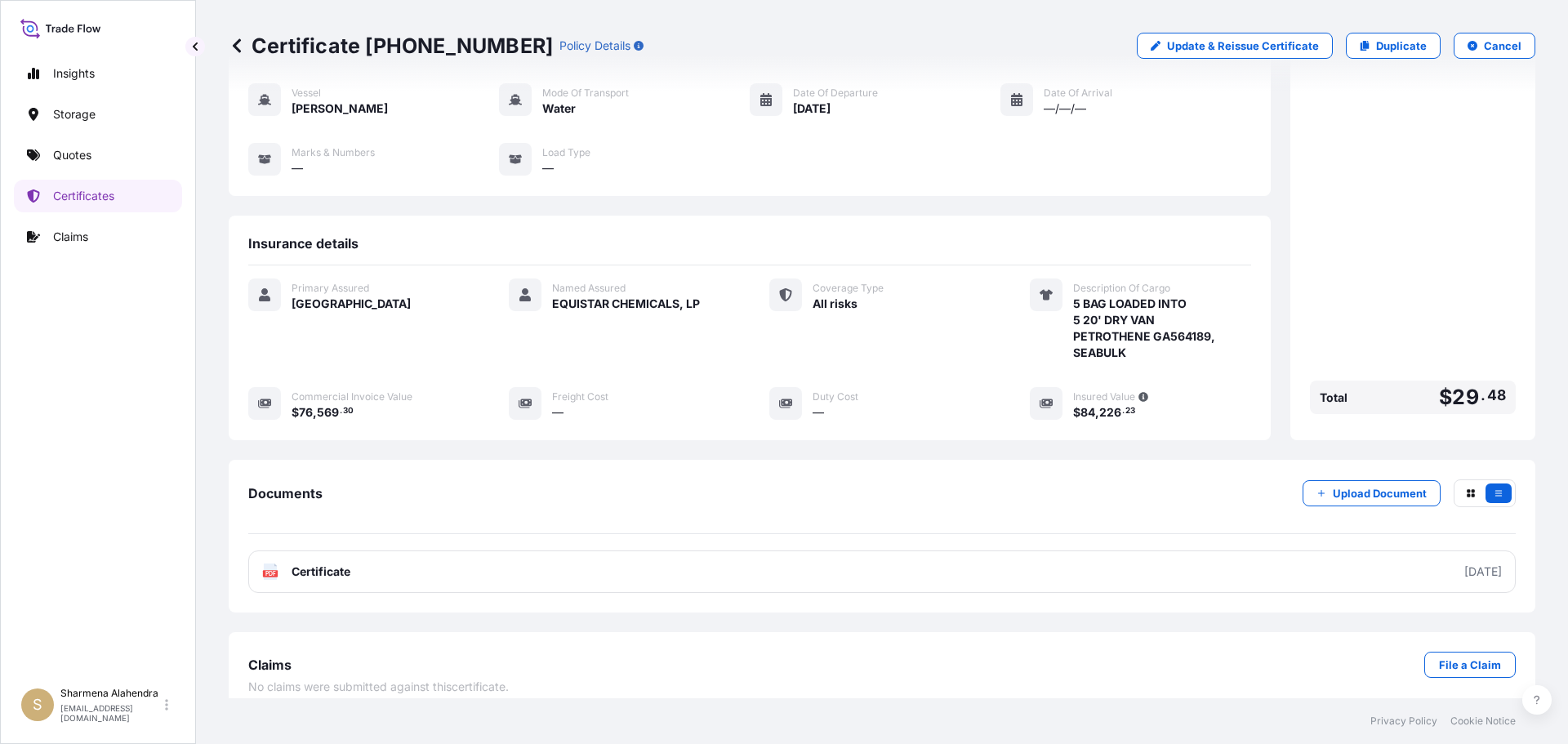
click at [861, 554] on link "PDF Certificate [DATE]" at bounding box center [881, 571] width 1267 height 43
